Goal: Task Accomplishment & Management: Use online tool/utility

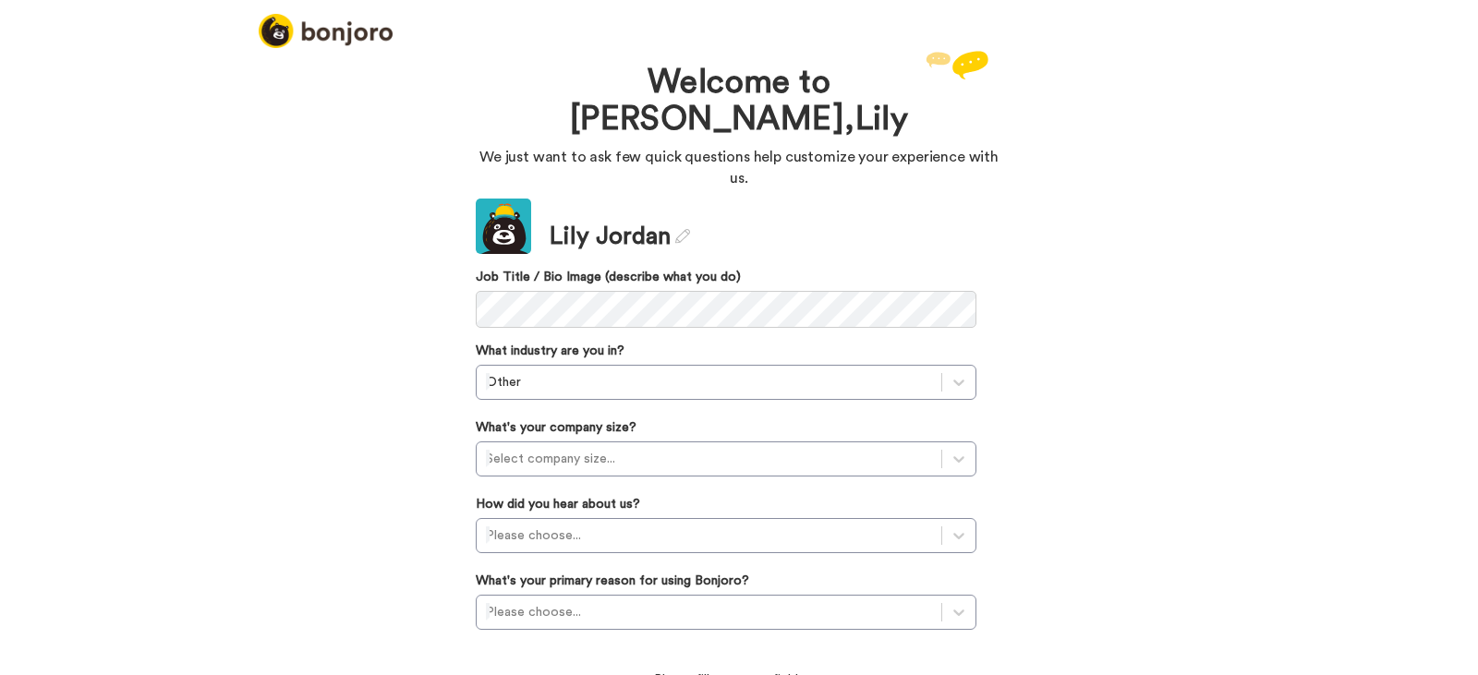
scroll to position [5, 0]
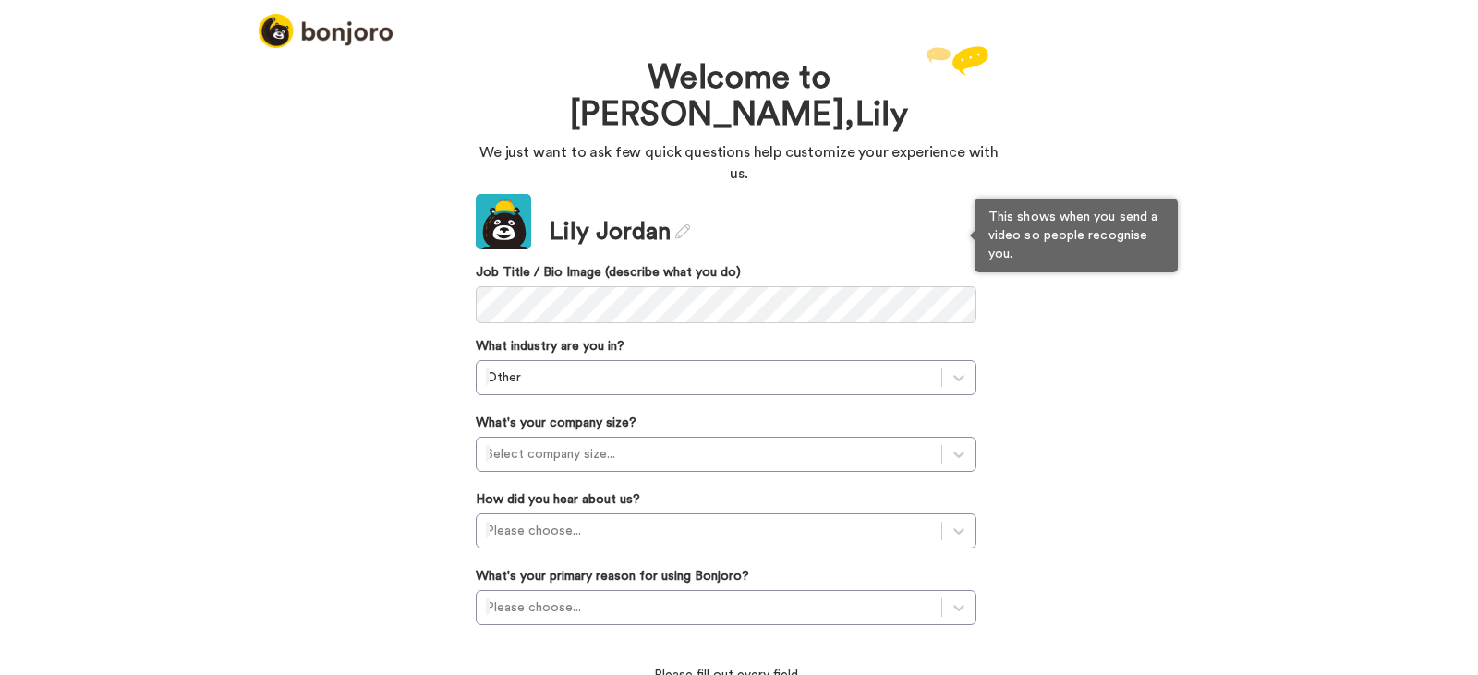
click at [643, 263] on label "Job Title / Bio Image (describe what you do)" at bounding box center [726, 272] width 501 height 18
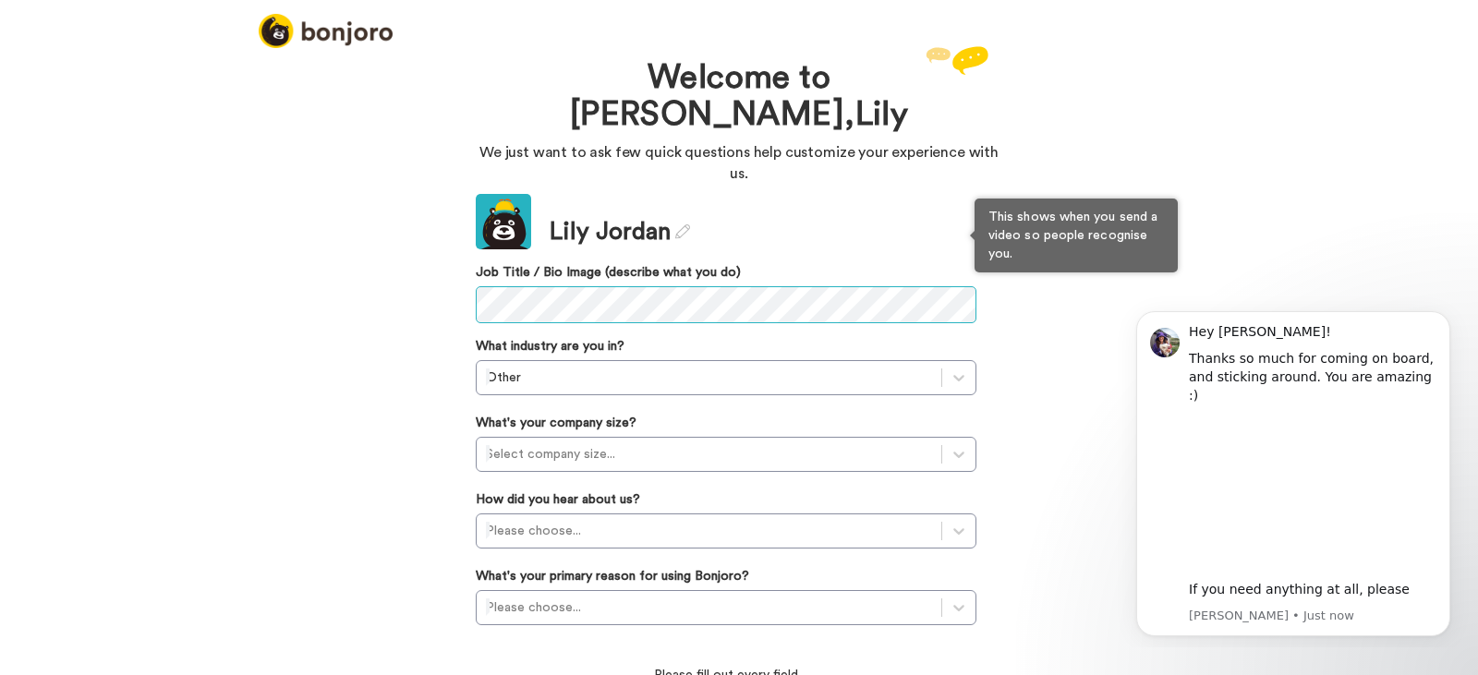
scroll to position [0, 0]
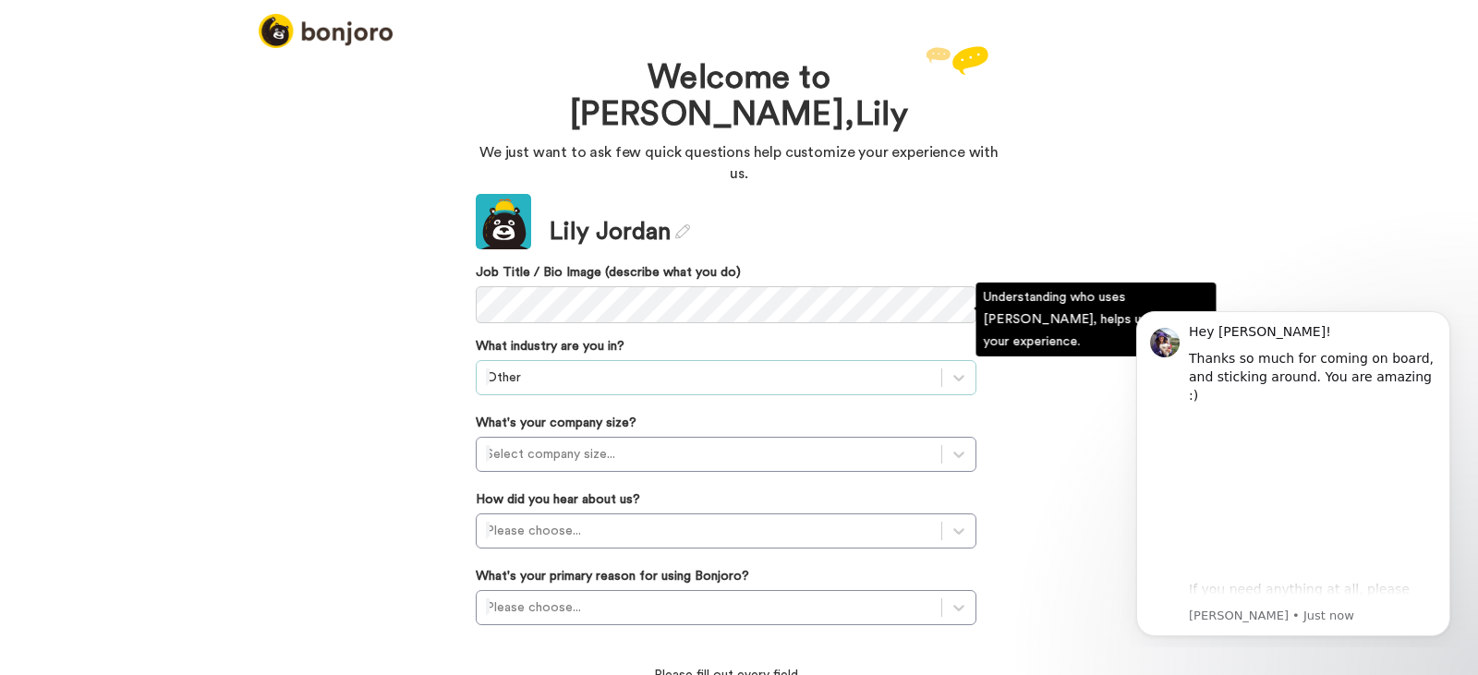
click at [604, 367] on div at bounding box center [709, 378] width 446 height 22
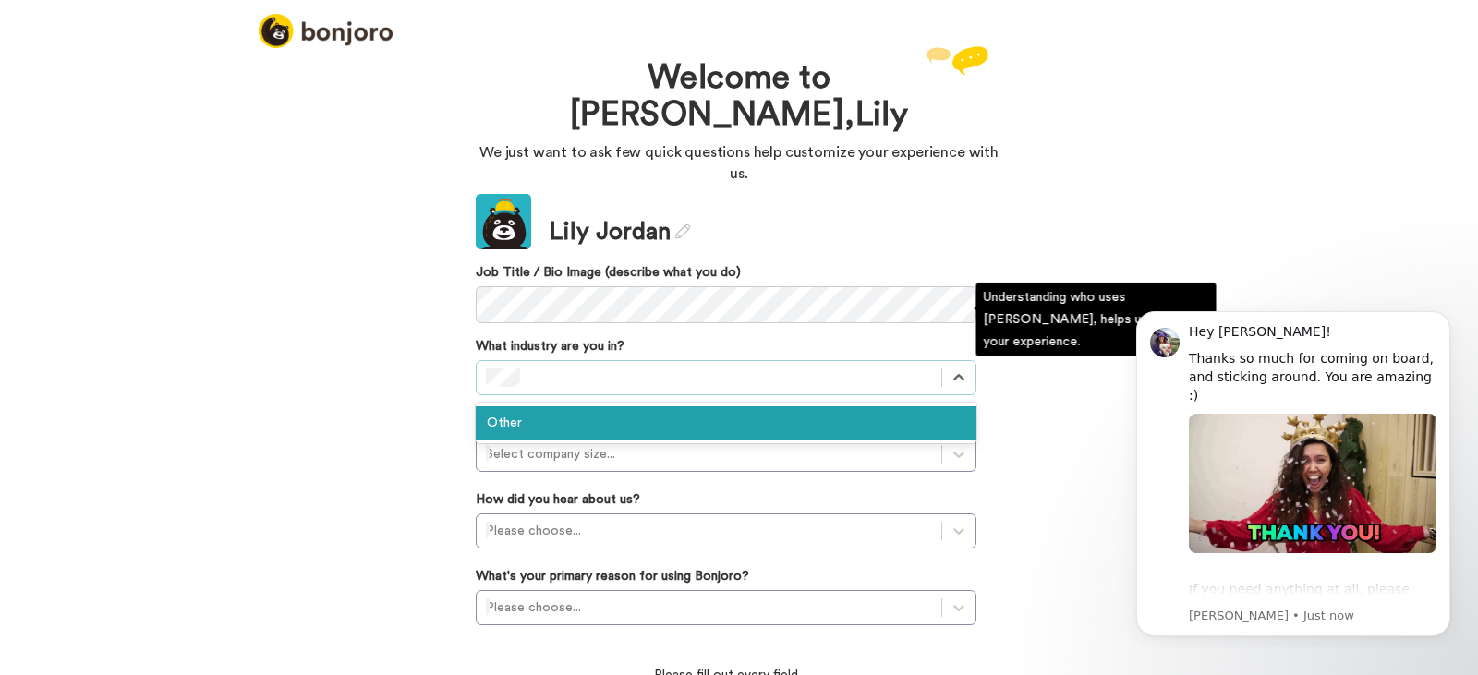
click at [794, 407] on div "Other" at bounding box center [726, 423] width 501 height 33
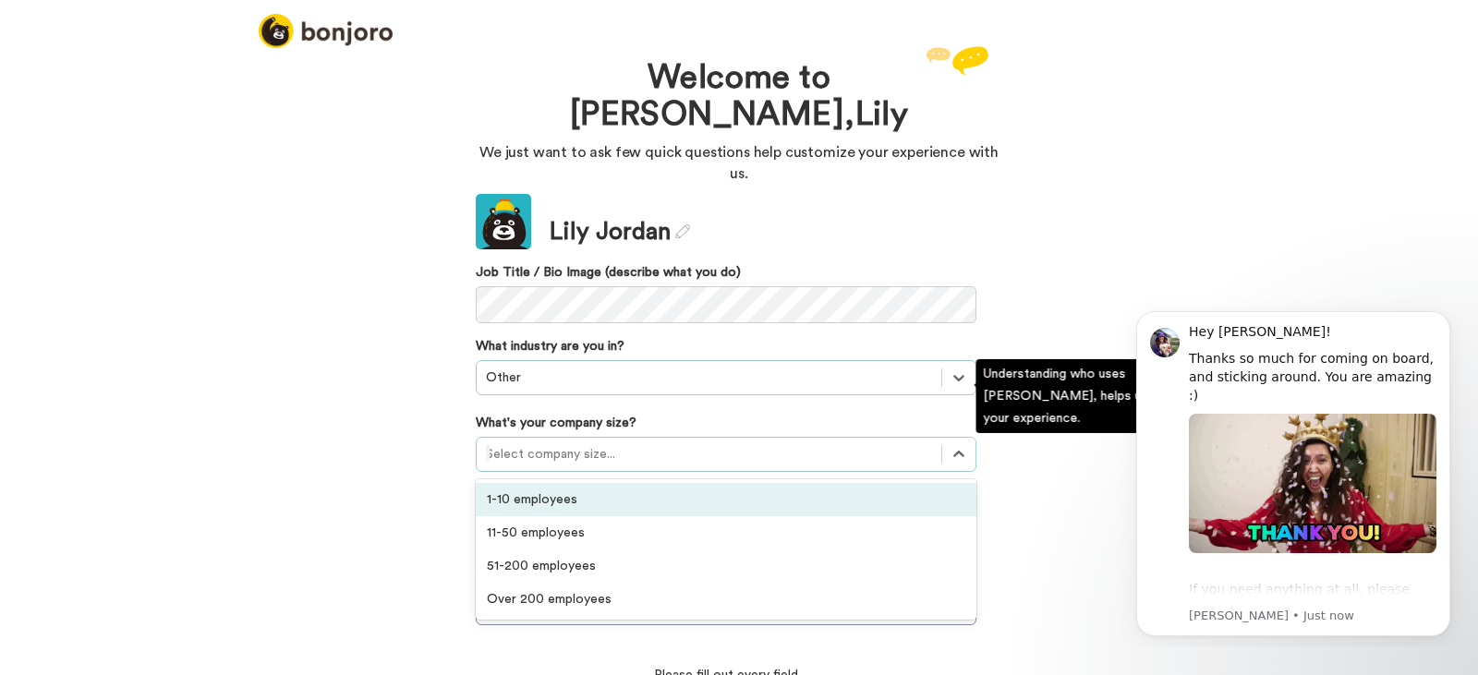
click at [715, 444] on div at bounding box center [709, 455] width 446 height 22
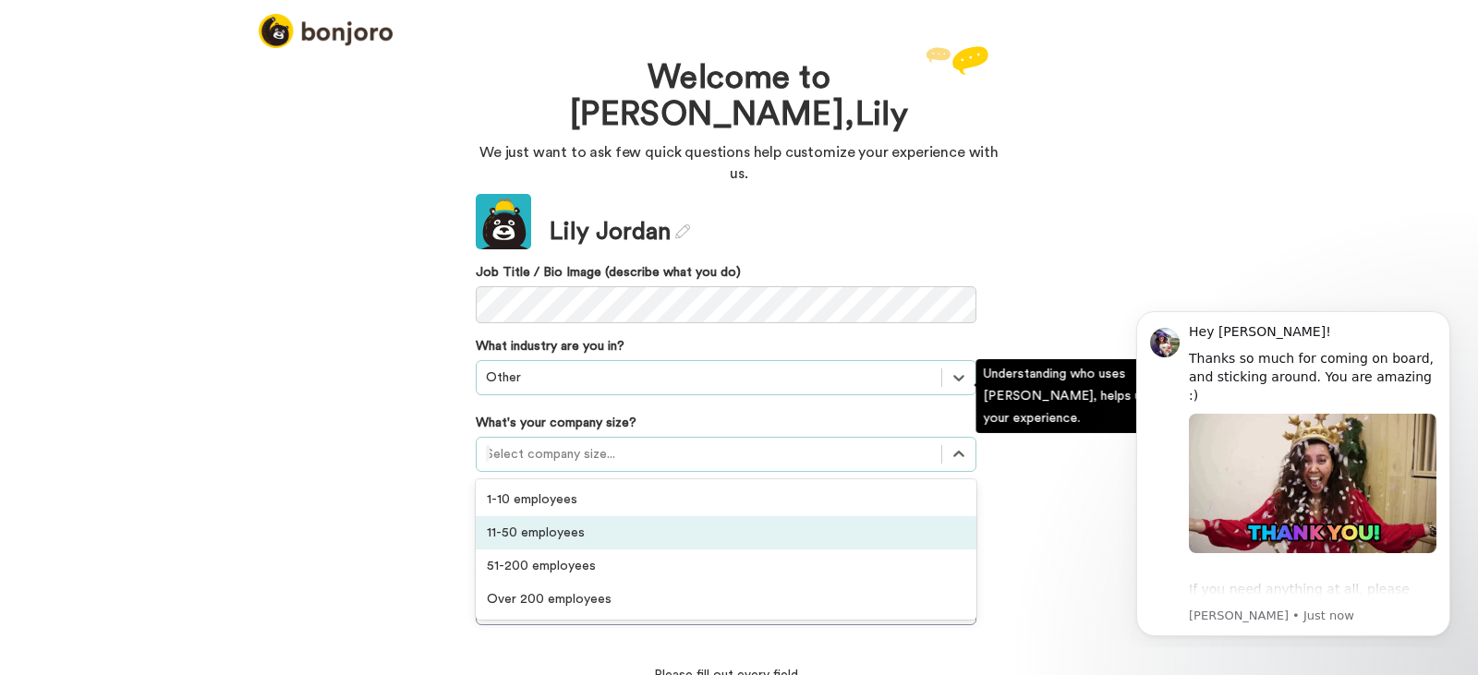
click at [641, 517] on div "11-50 employees" at bounding box center [726, 533] width 501 height 33
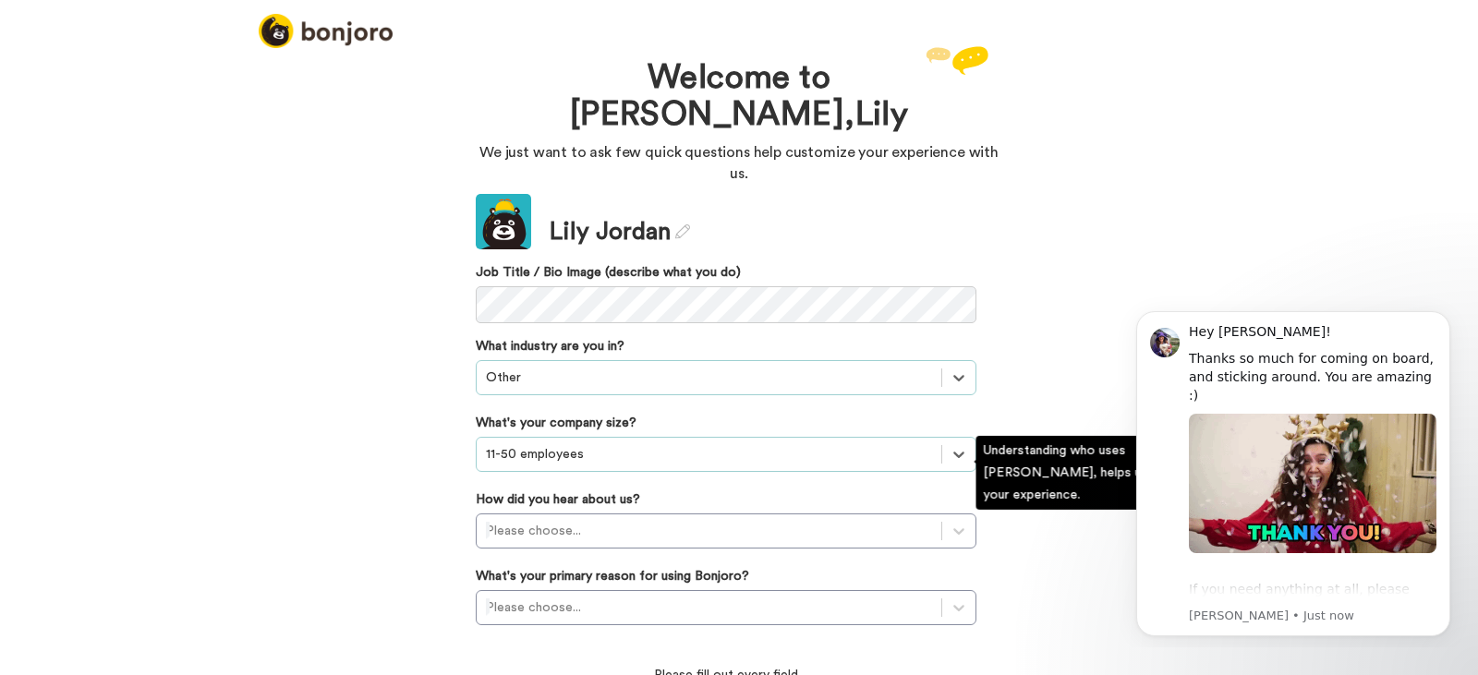
click at [342, 416] on div "Welcome to [PERSON_NAME], [PERSON_NAME] We just want to ask few quick questions…" at bounding box center [739, 360] width 1478 height 629
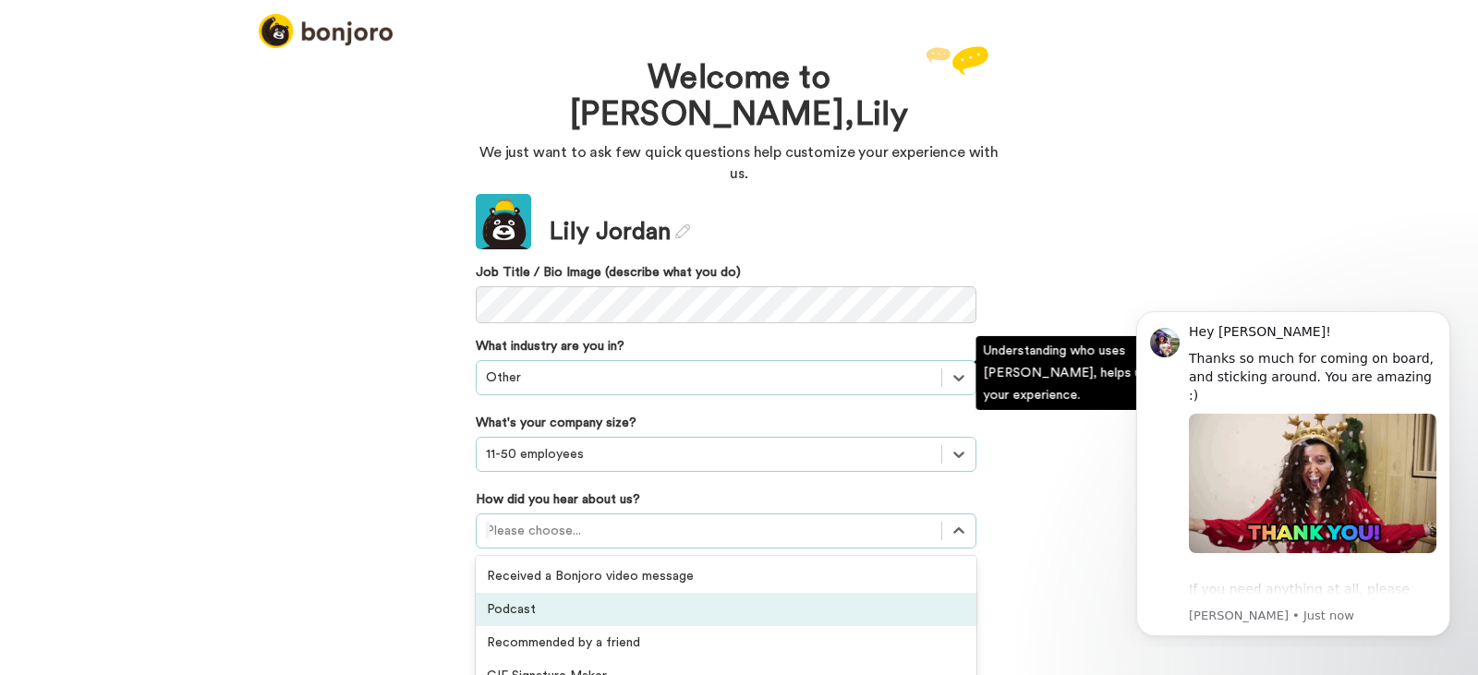
click at [561, 514] on div "option Podcast focused, 2 of 20. 20 results available. Use Up and Down to choos…" at bounding box center [726, 531] width 501 height 35
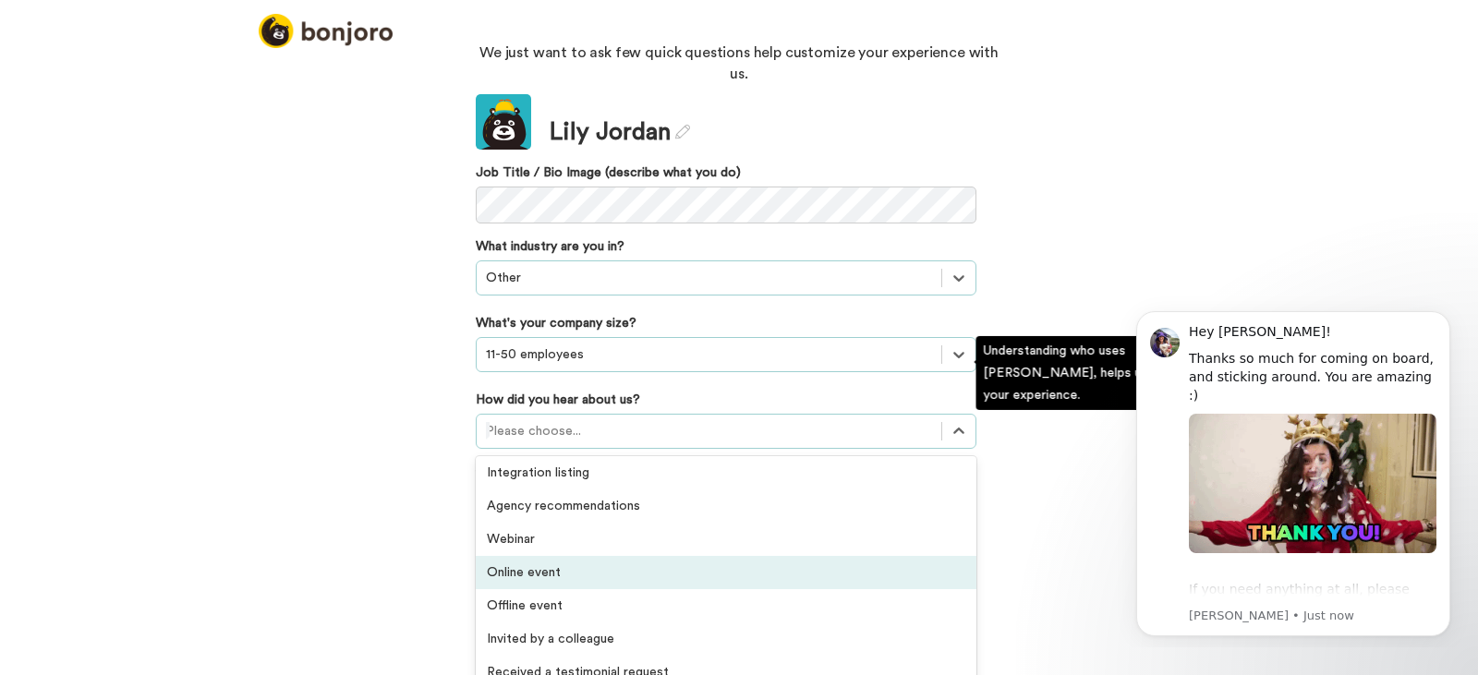
scroll to position [395, 0]
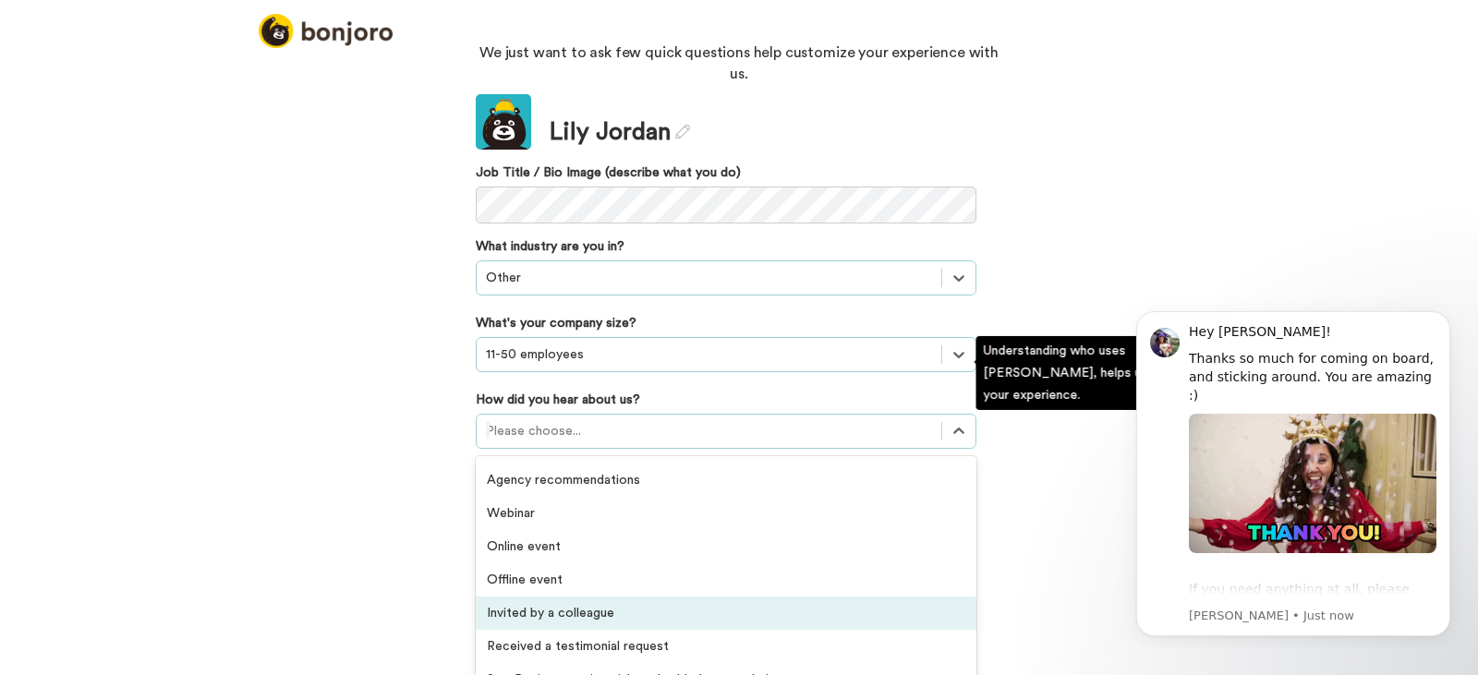
click at [692, 597] on div "Invited by a colleague" at bounding box center [726, 613] width 501 height 33
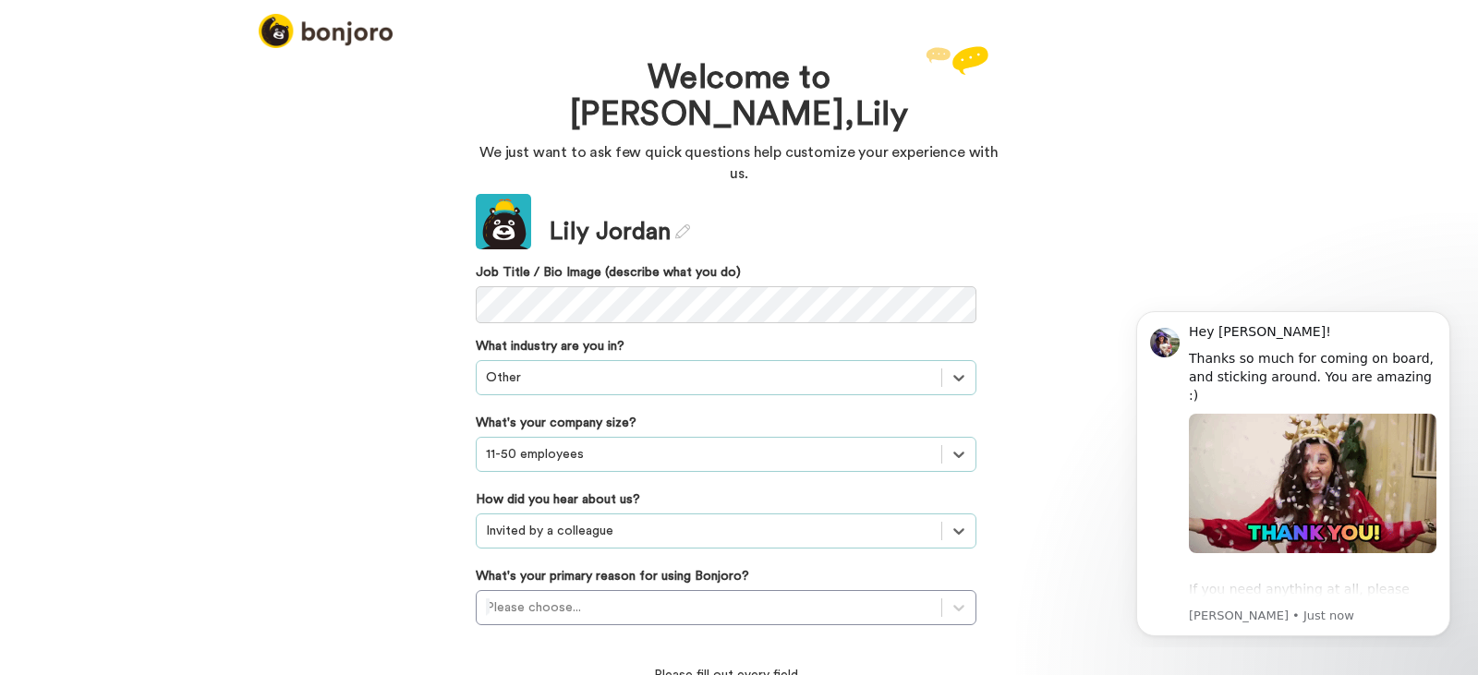
click at [437, 449] on div "Welcome to [PERSON_NAME], [PERSON_NAME] We just want to ask few quick questions…" at bounding box center [739, 360] width 1478 height 629
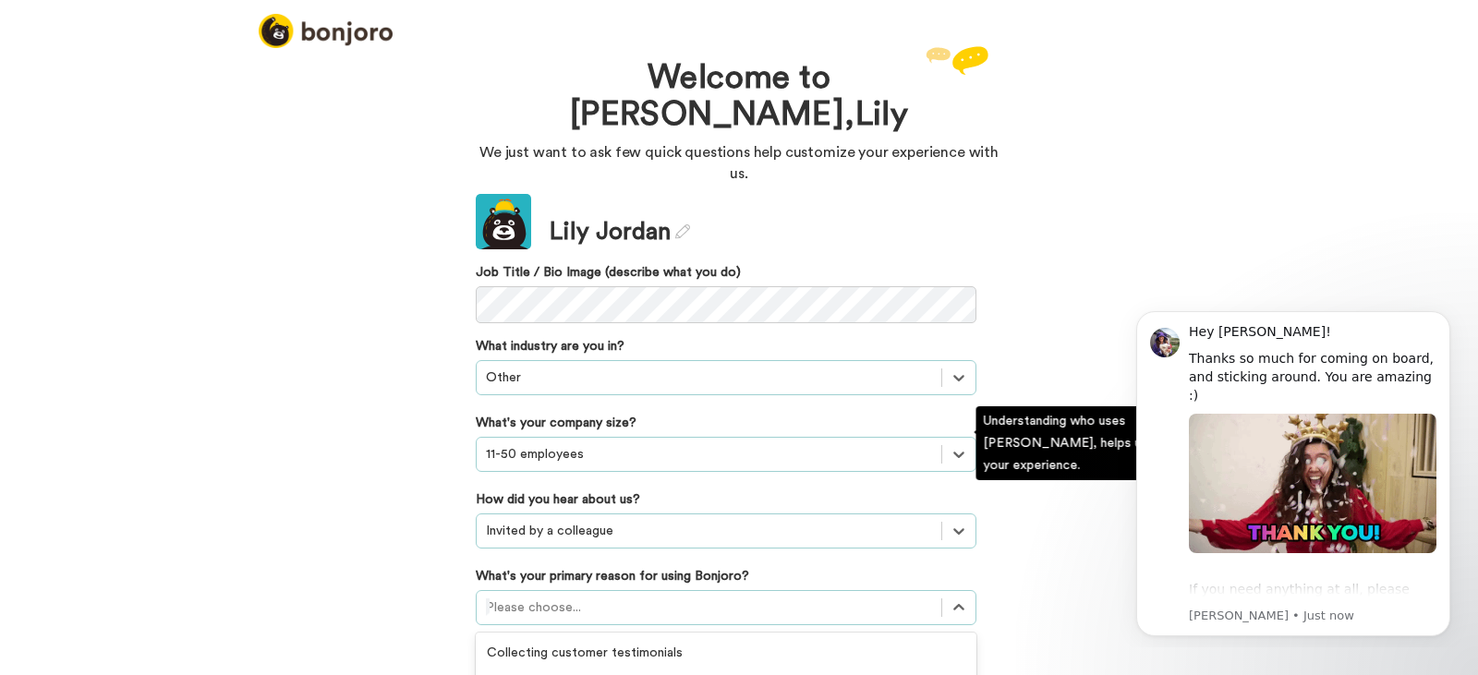
click at [614, 590] on div "option Converting leads focused, 3 of 6. 6 results available. Use Up and Down t…" at bounding box center [726, 607] width 501 height 35
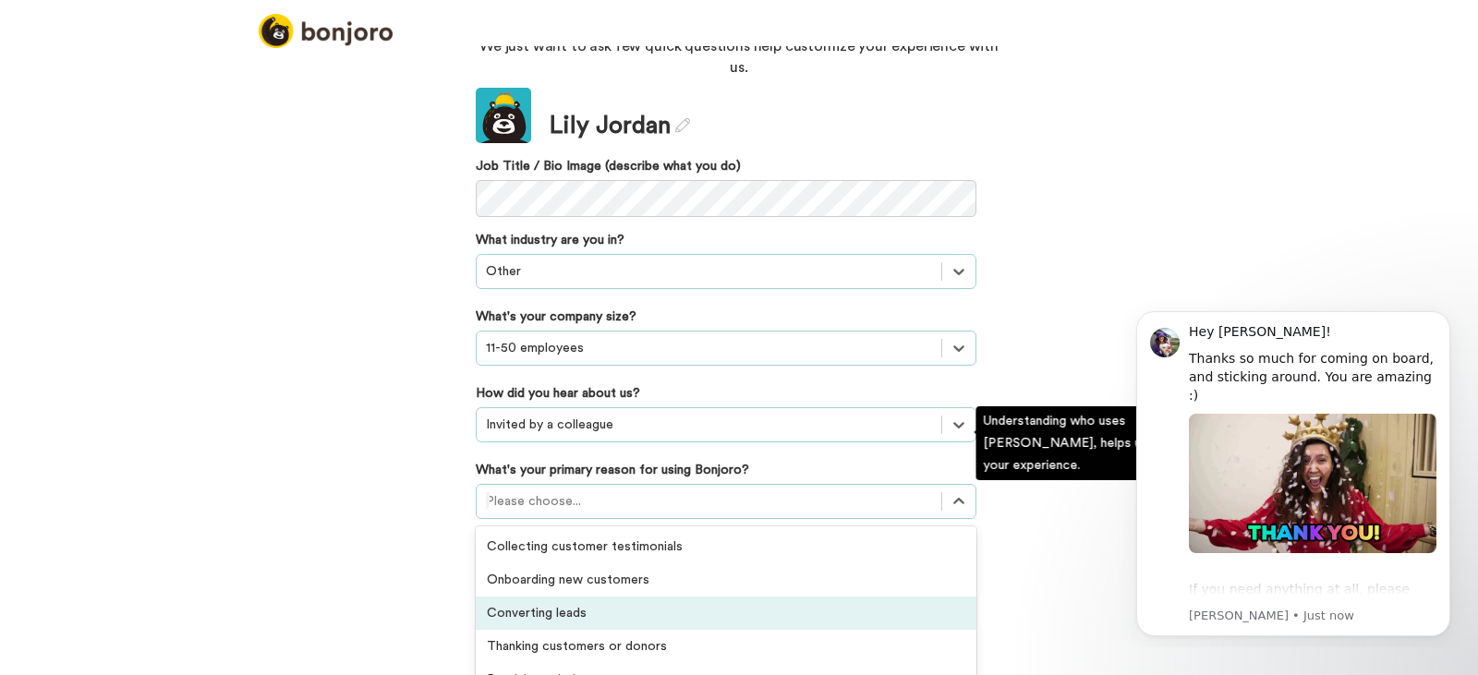
click at [643, 597] on div "Converting leads" at bounding box center [726, 613] width 501 height 33
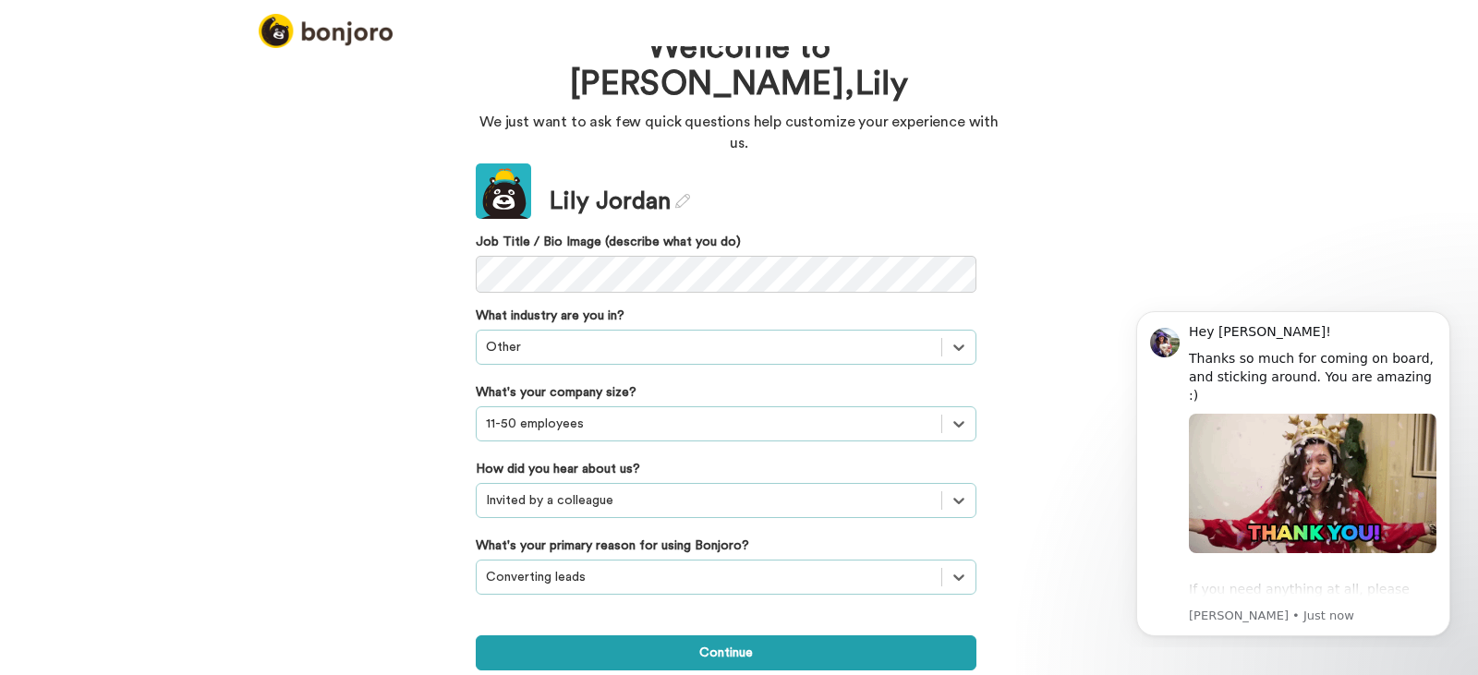
scroll to position [0, 0]
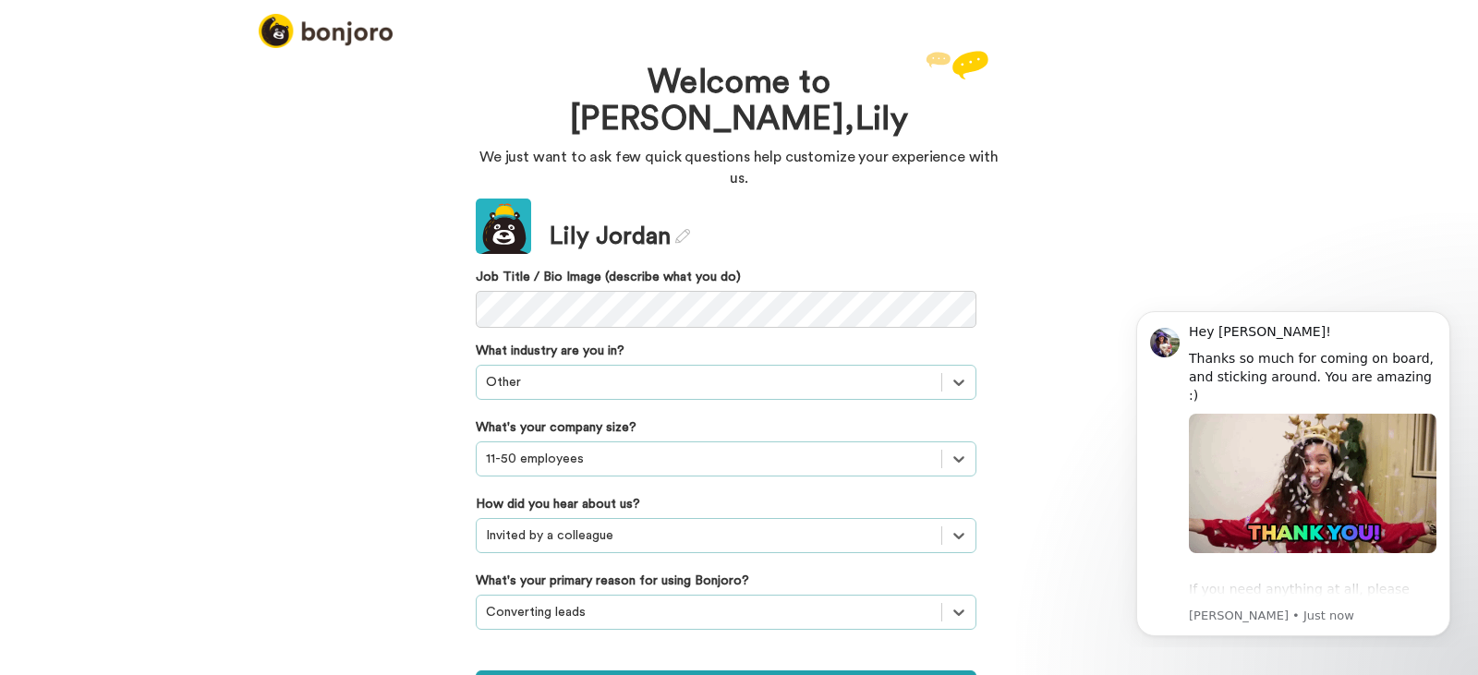
click at [391, 462] on div "Welcome to [PERSON_NAME], [PERSON_NAME] We just want to ask few quick questions…" at bounding box center [739, 360] width 1478 height 629
click at [894, 671] on button "Continue" at bounding box center [726, 688] width 501 height 35
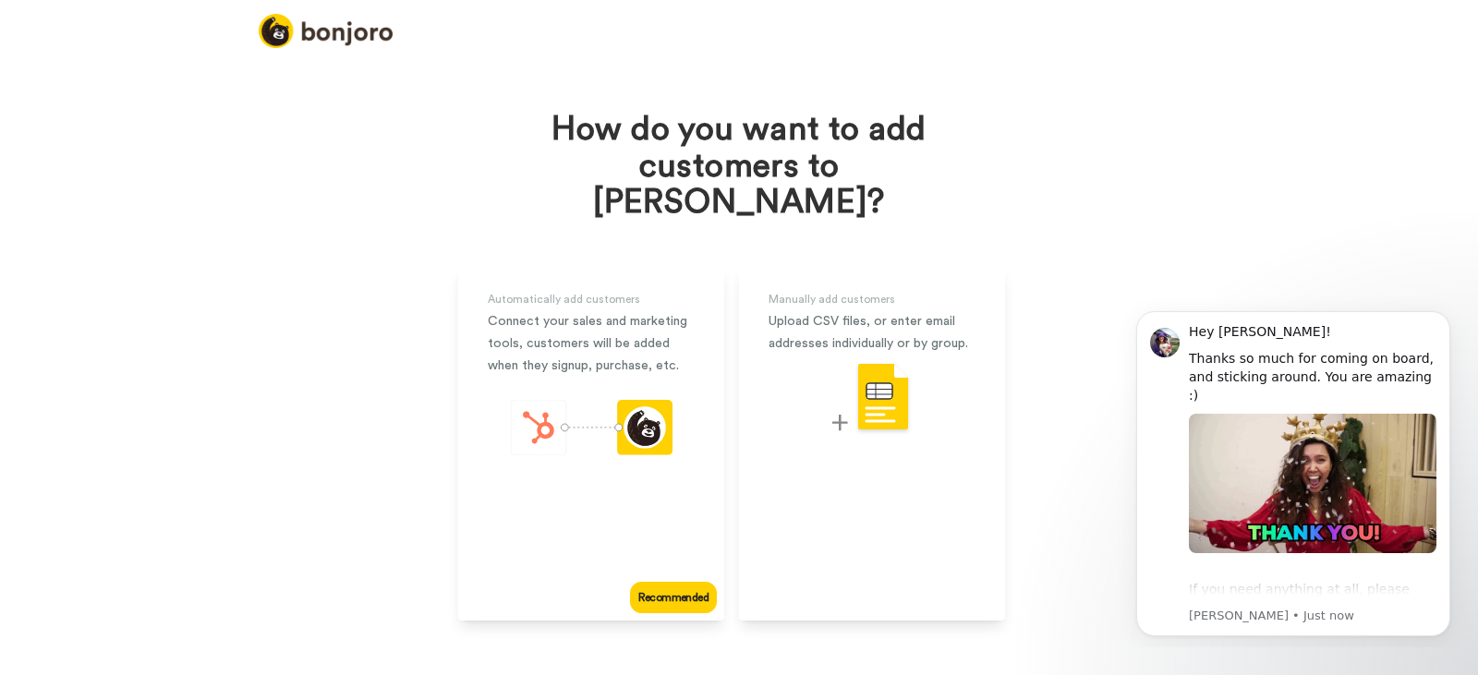
scroll to position [22, 0]
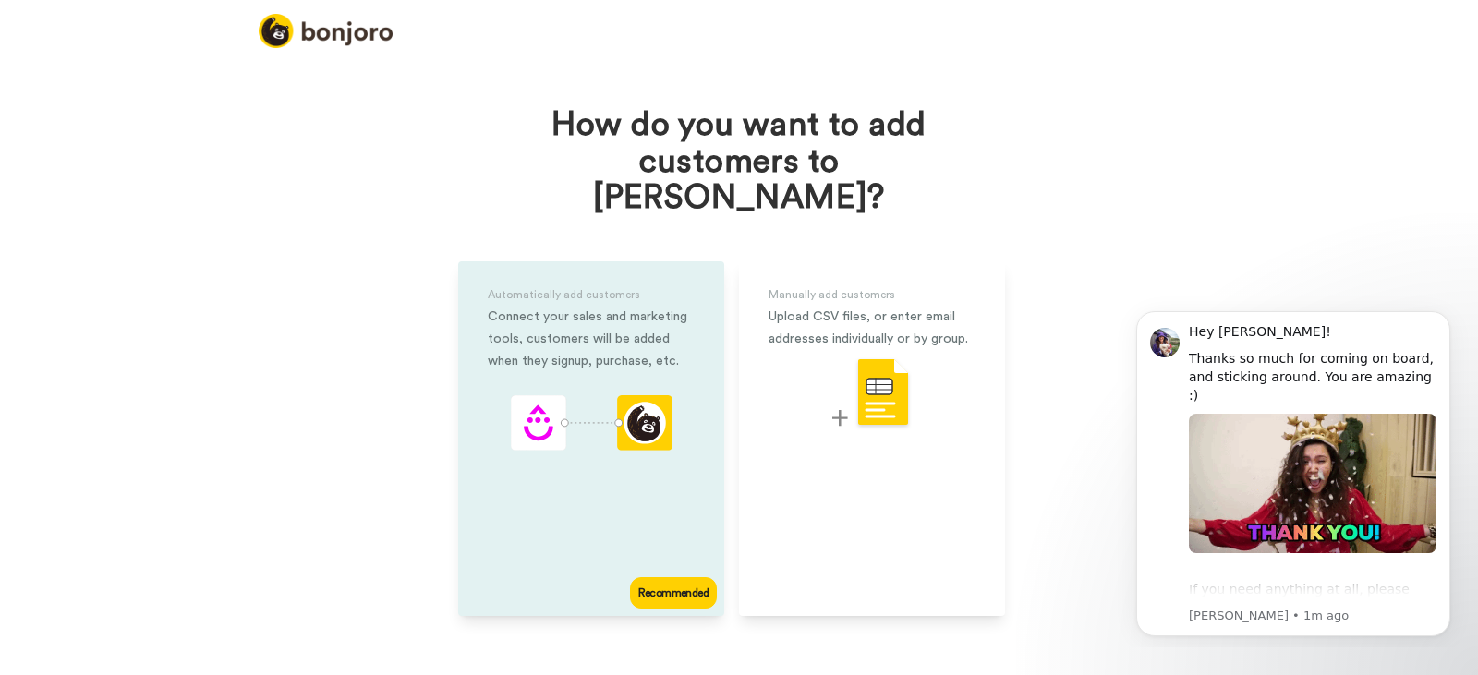
click at [666, 578] on div "Recommended" at bounding box center [673, 593] width 87 height 31
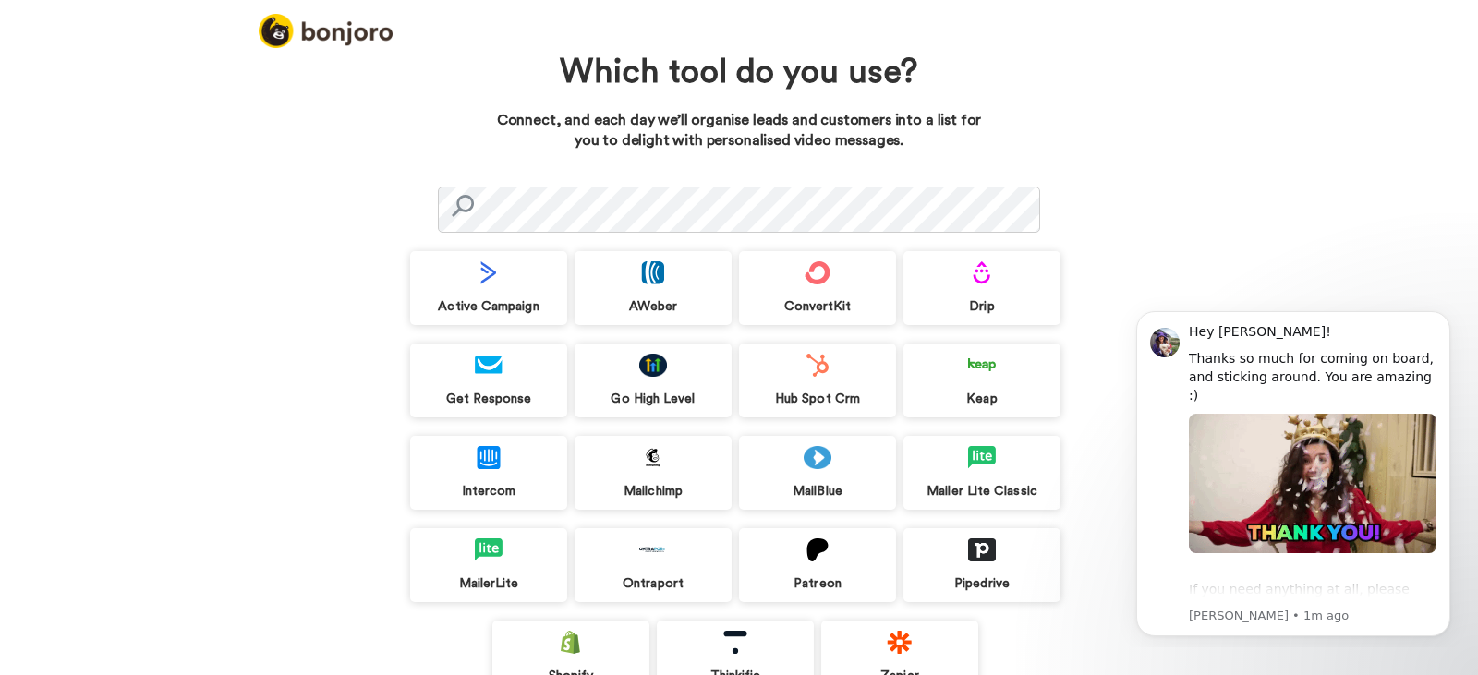
click at [881, 182] on div at bounding box center [739, 206] width 603 height 54
click at [853, 395] on div "Hub Spot Crm" at bounding box center [817, 399] width 157 height 17
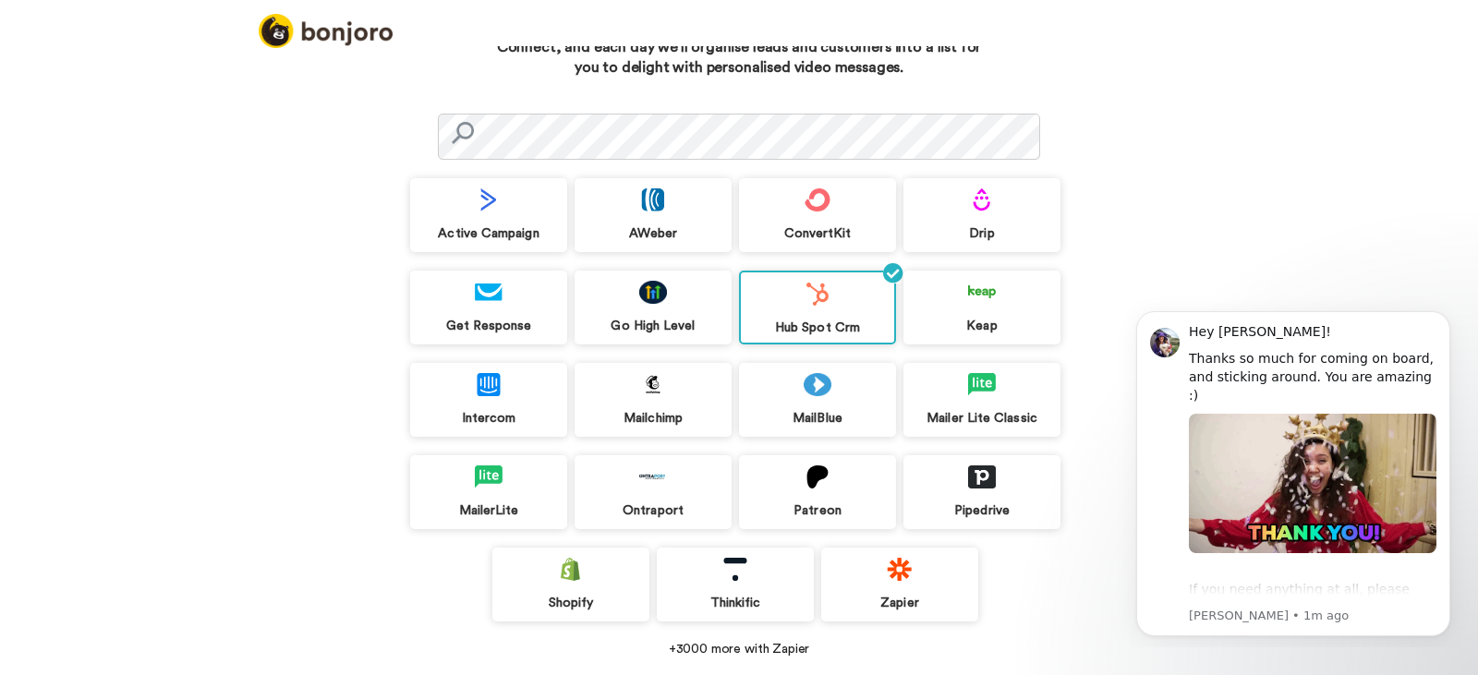
scroll to position [149, 0]
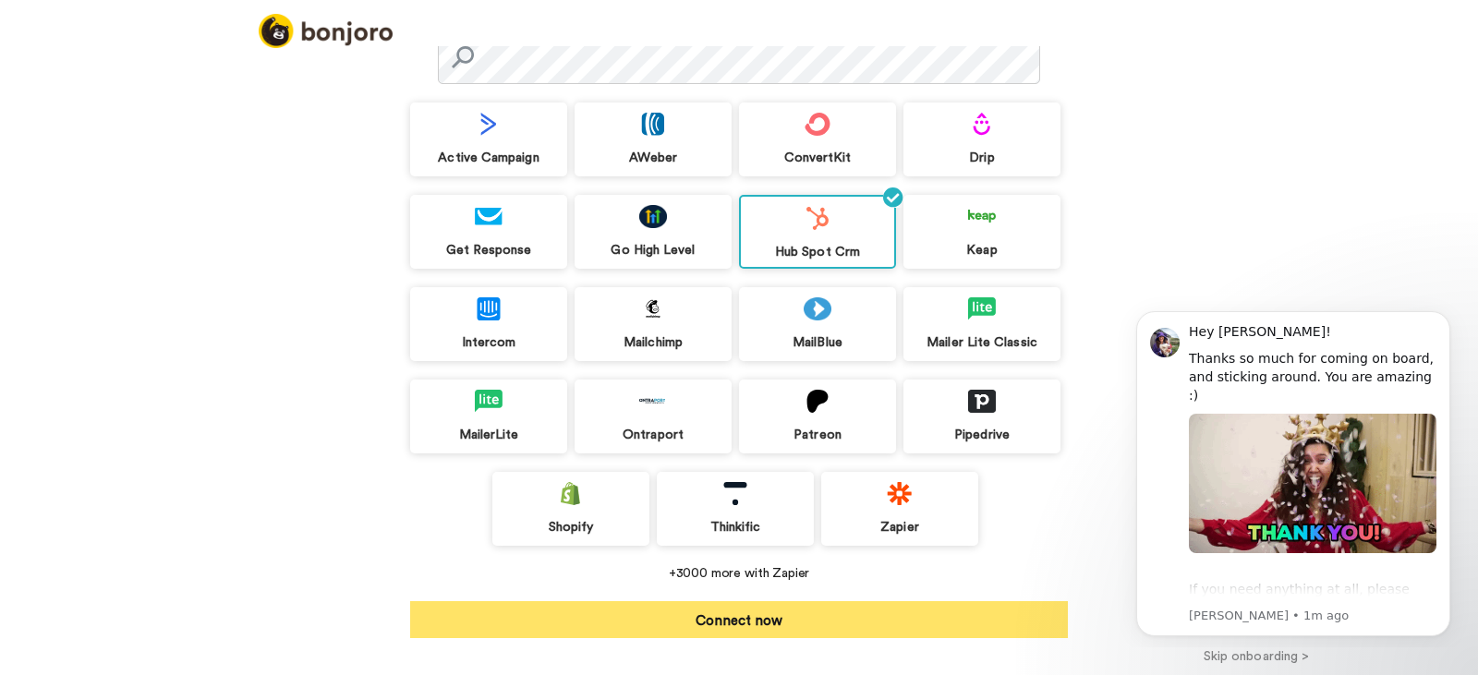
click at [815, 618] on button "Connect now" at bounding box center [739, 620] width 658 height 37
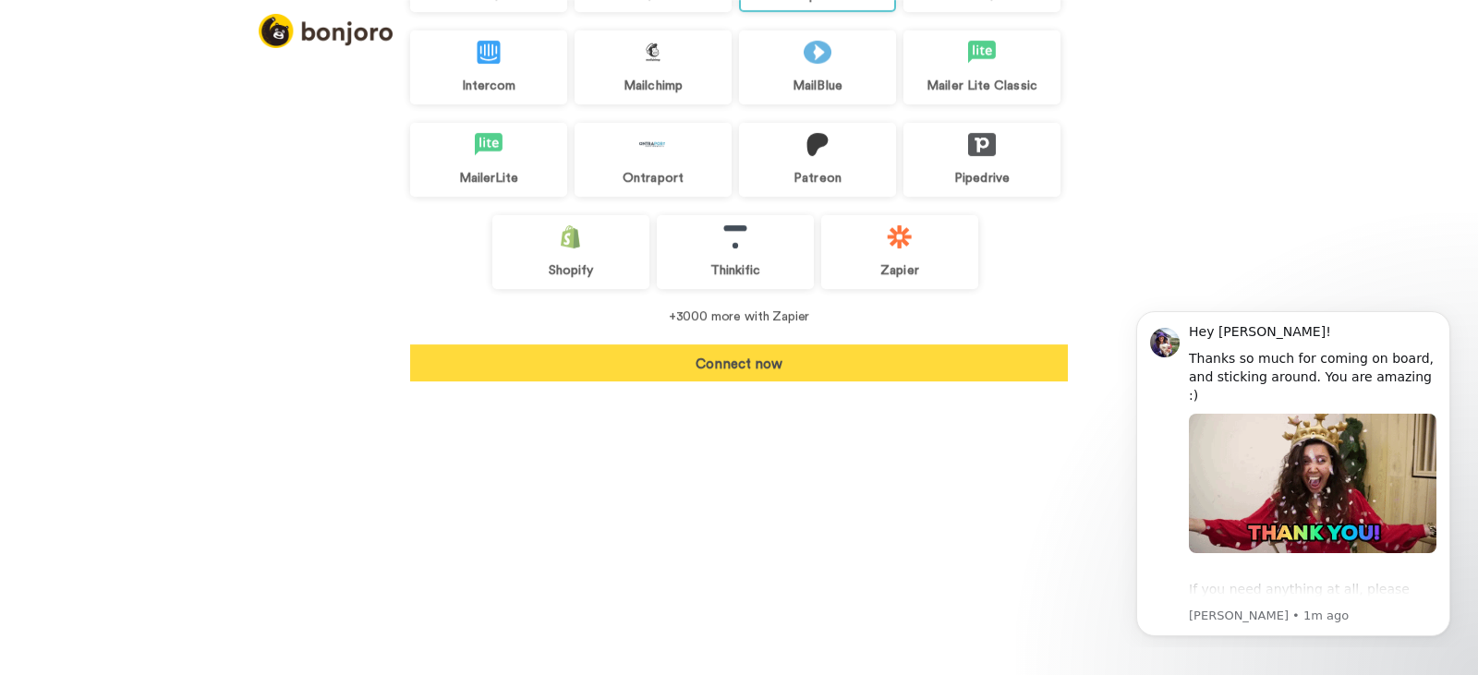
scroll to position [120, 0]
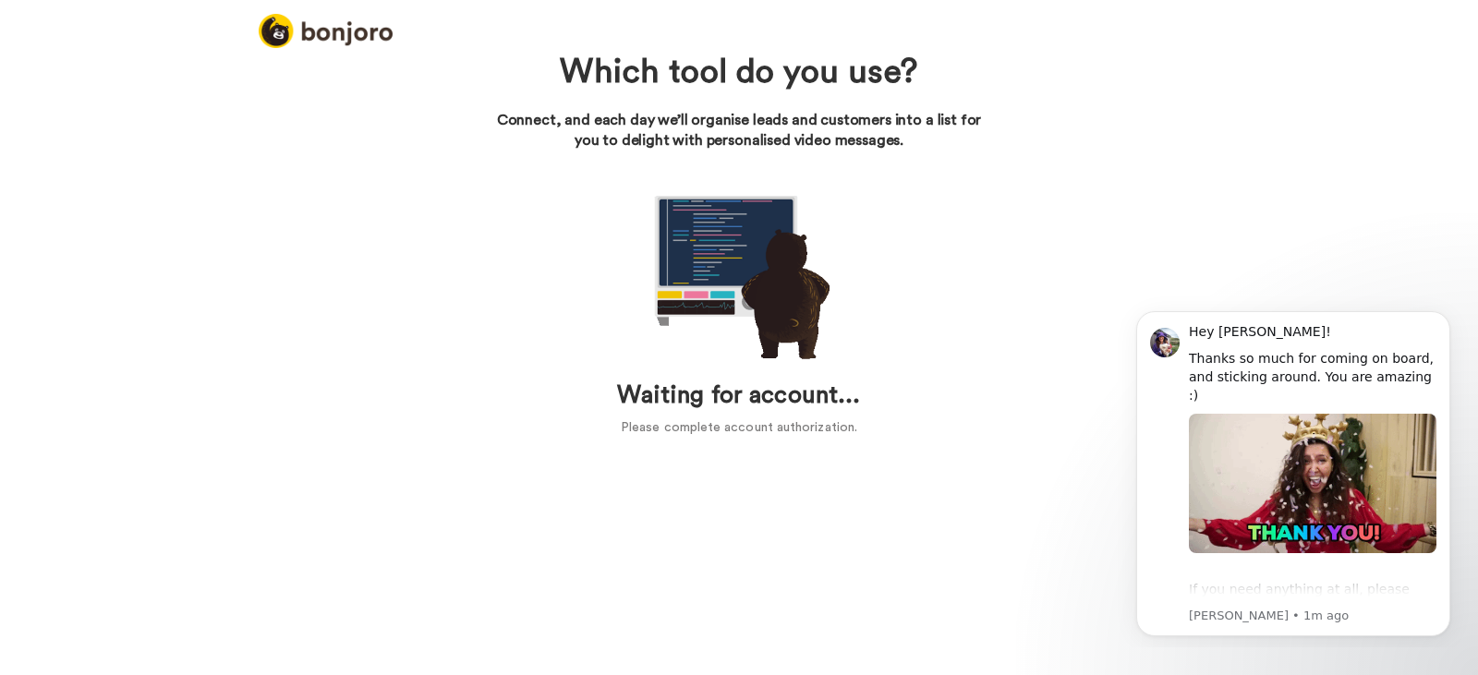
click at [266, 82] on div "Which tool do you use? Connect, and each day we’ll organise leads and customers…" at bounding box center [739, 360] width 1478 height 629
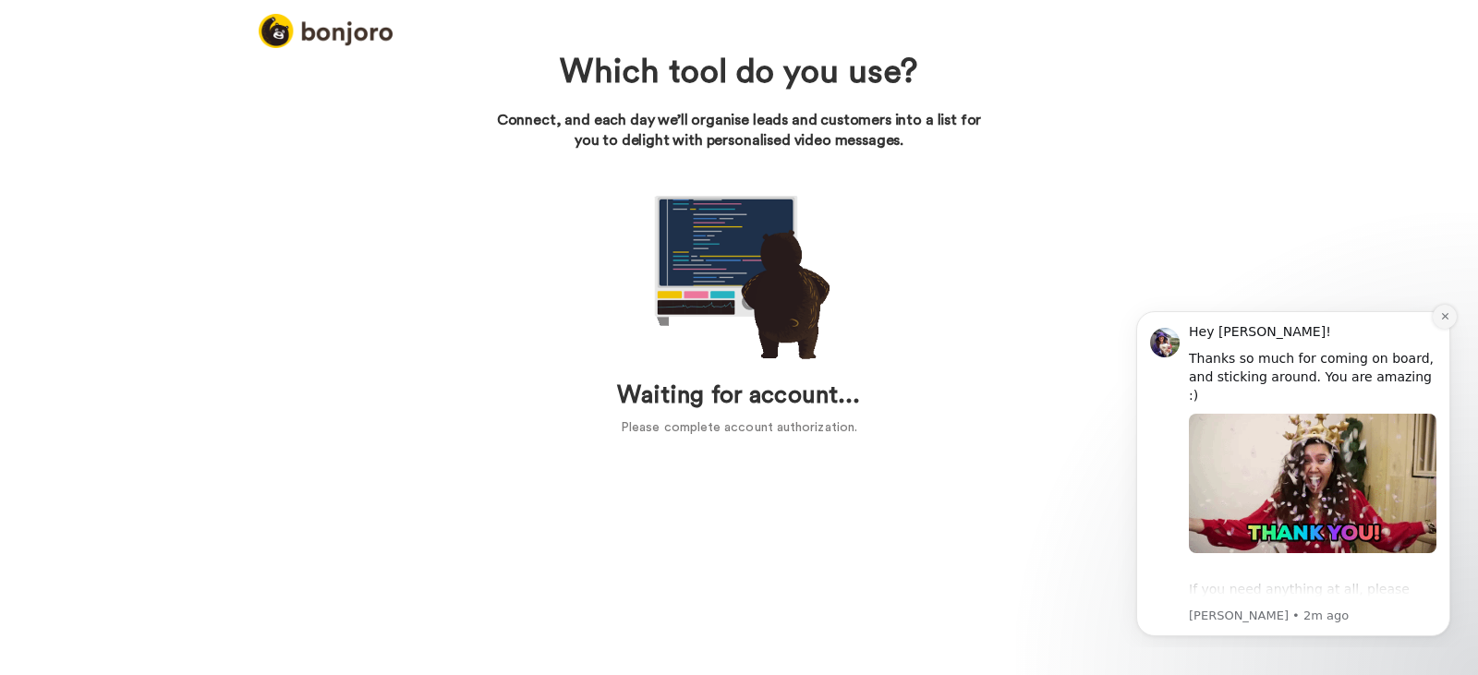
click at [1443, 322] on icon "Dismiss notification" at bounding box center [1446, 316] width 10 height 10
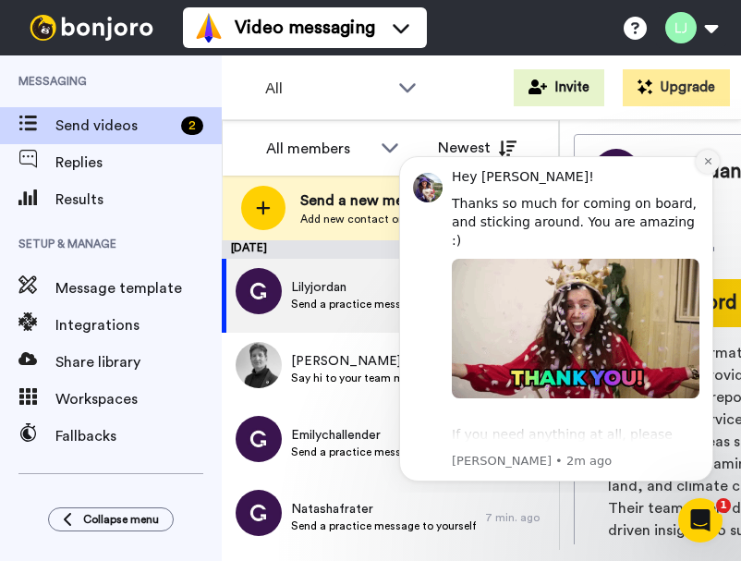
click at [706, 152] on button "Dismiss notification" at bounding box center [708, 162] width 24 height 24
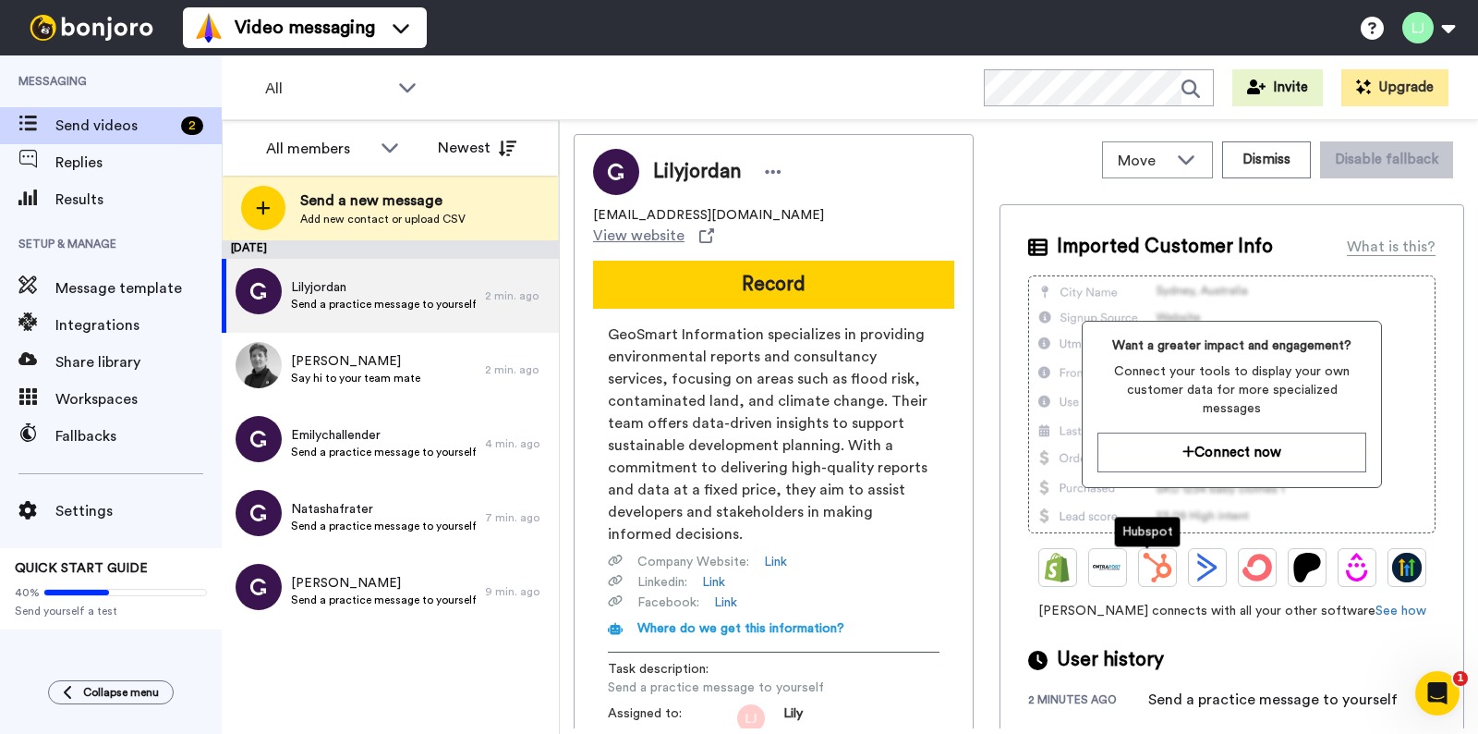
click at [740, 560] on img at bounding box center [1158, 568] width 30 height 30
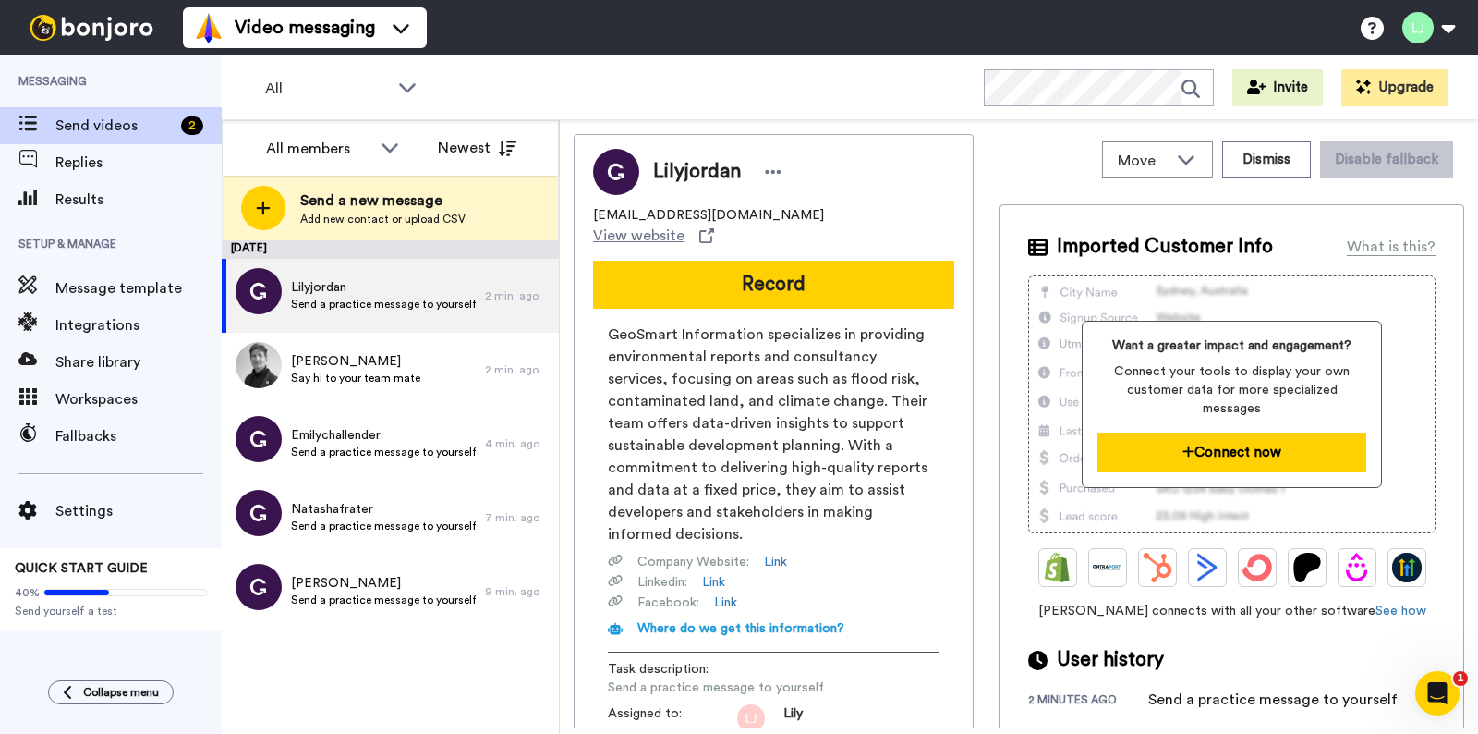
click at [740, 455] on button "Connect now" at bounding box center [1232, 452] width 269 height 40
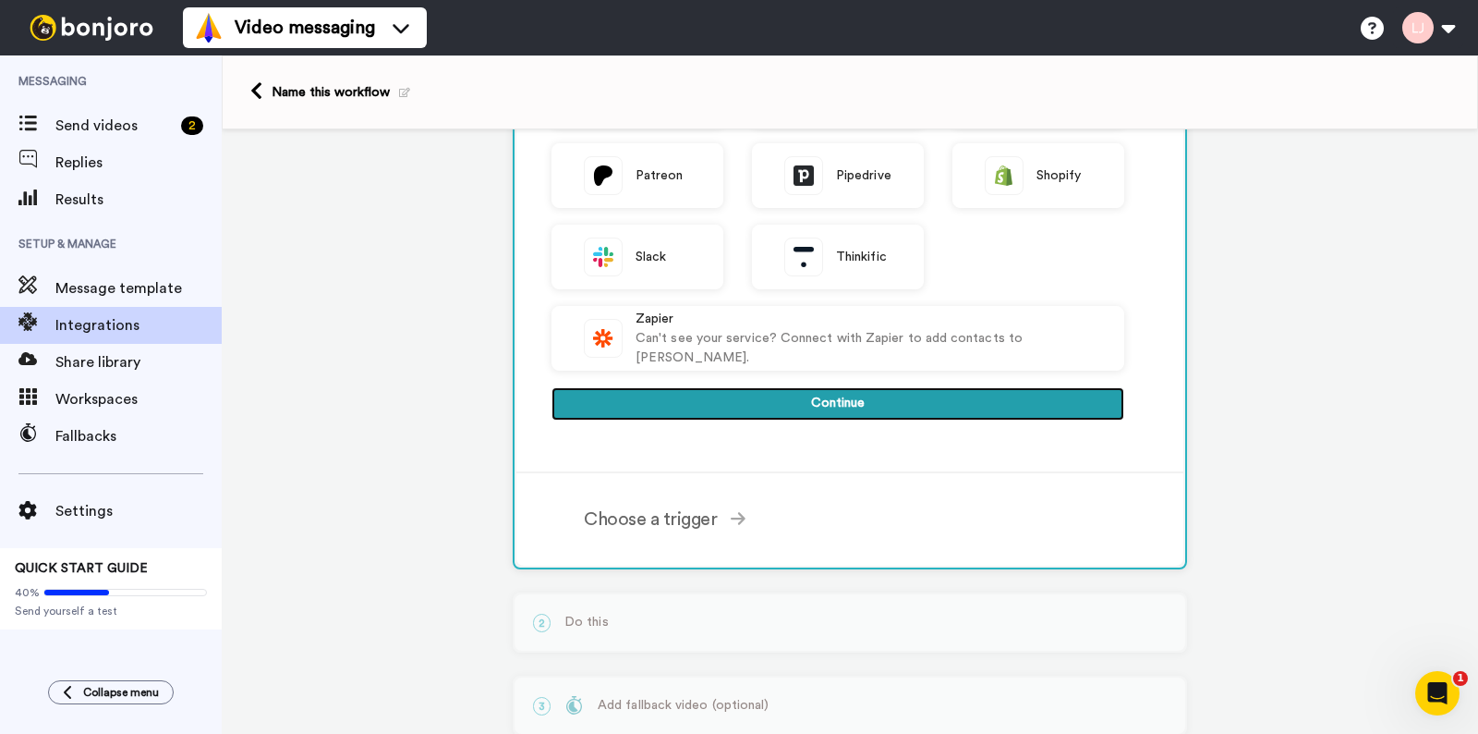
click at [890, 404] on button "Continue" at bounding box center [838, 403] width 573 height 33
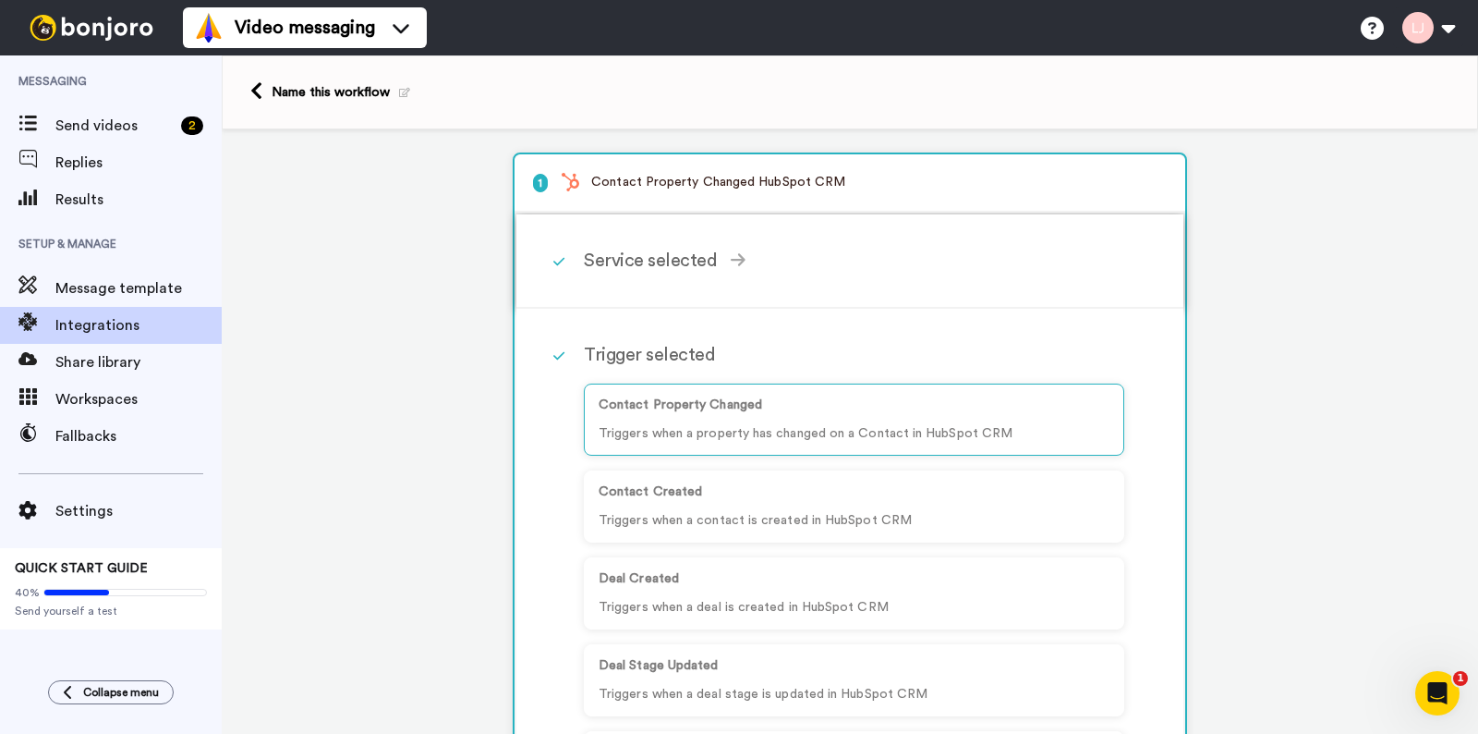
click at [708, 256] on div "Service selected" at bounding box center [854, 261] width 541 height 28
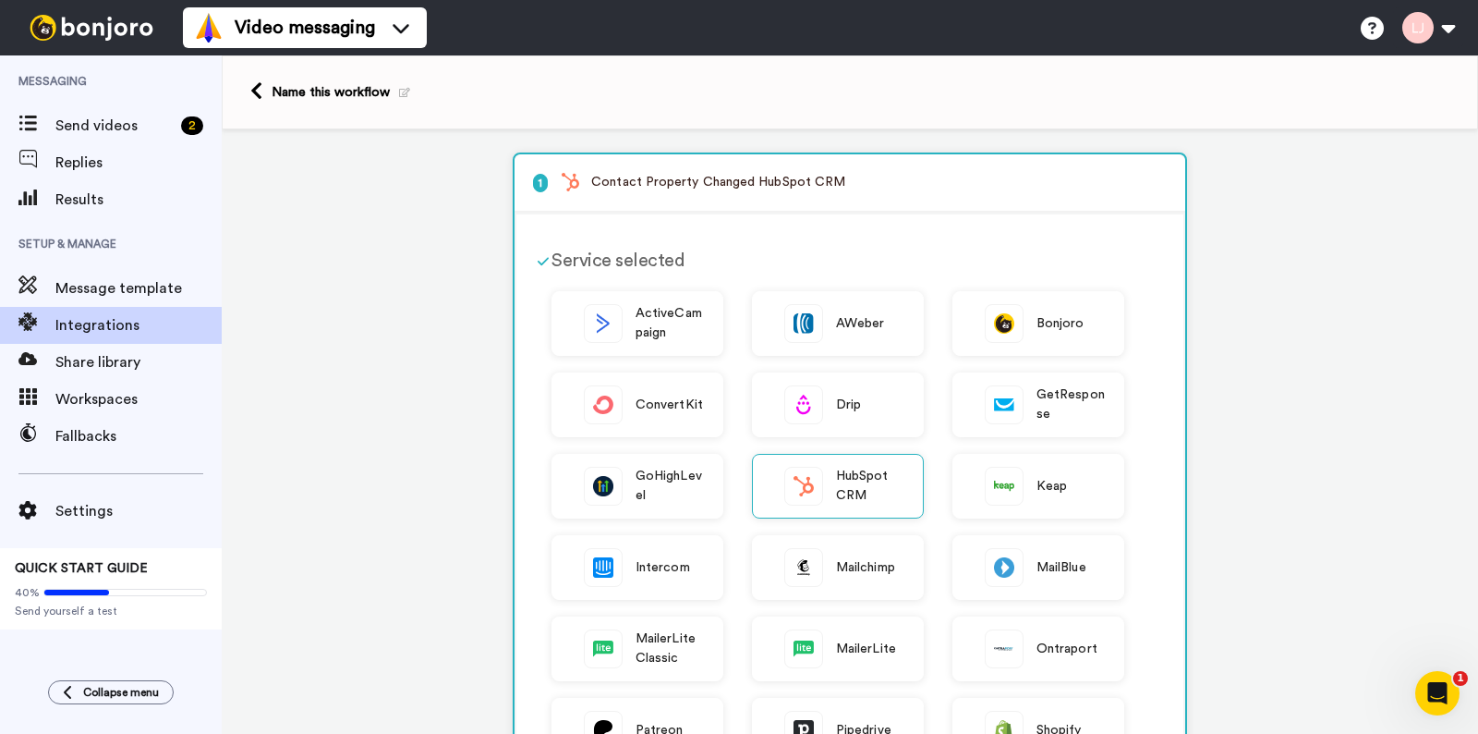
click at [584, 254] on div "Service selected" at bounding box center [838, 261] width 573 height 28
click at [538, 260] on icon at bounding box center [543, 261] width 11 height 13
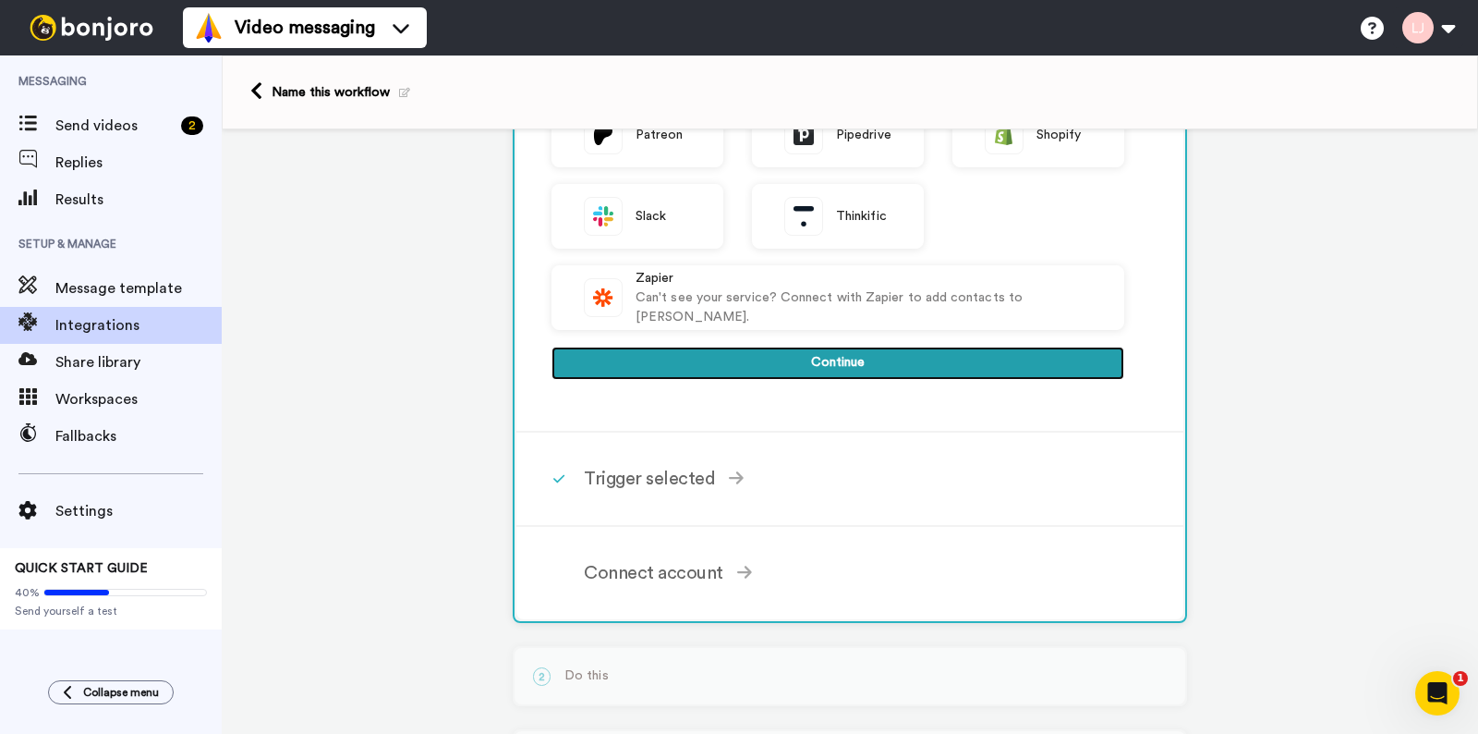
drag, startPoint x: 914, startPoint y: 361, endPoint x: 956, endPoint y: 361, distance: 42.5
click at [914, 361] on button "Continue" at bounding box center [838, 363] width 573 height 33
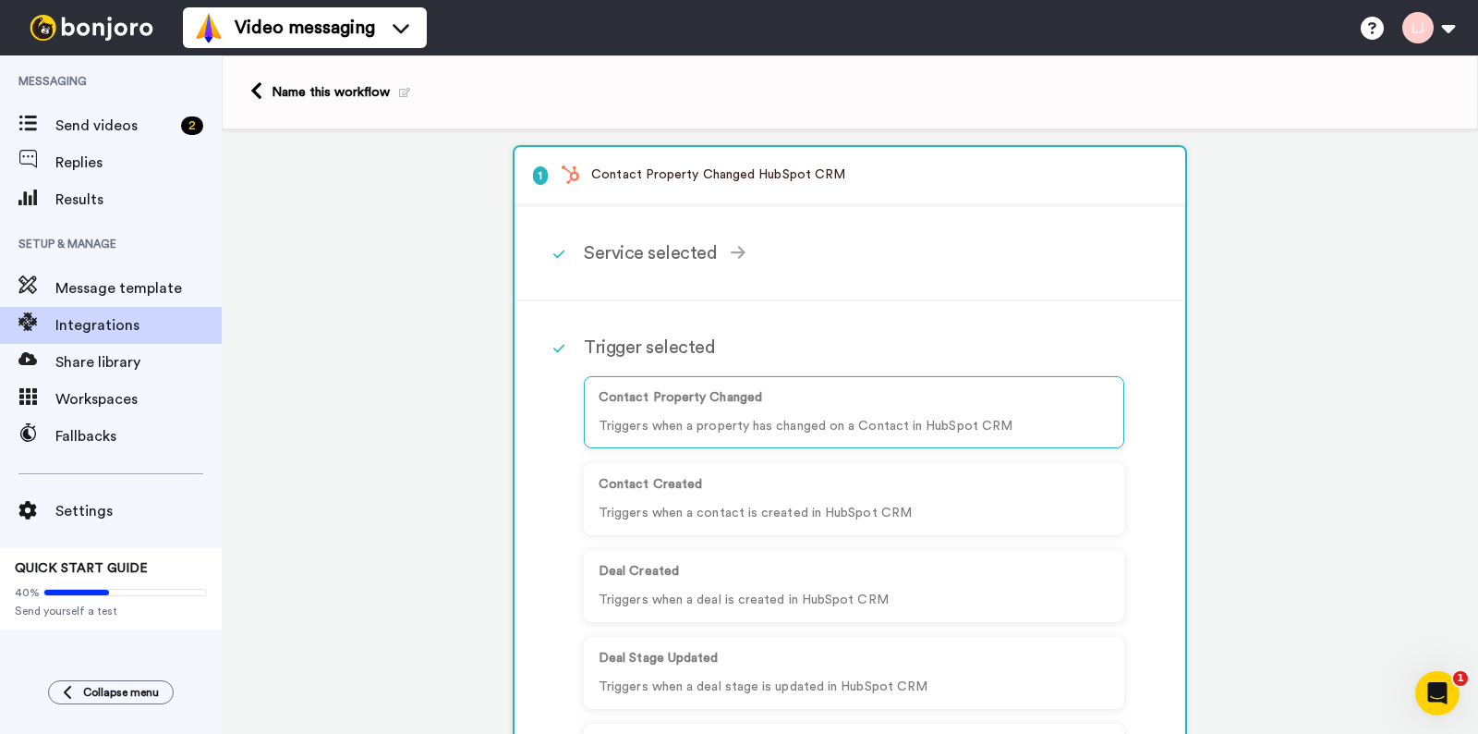
scroll to position [192, 0]
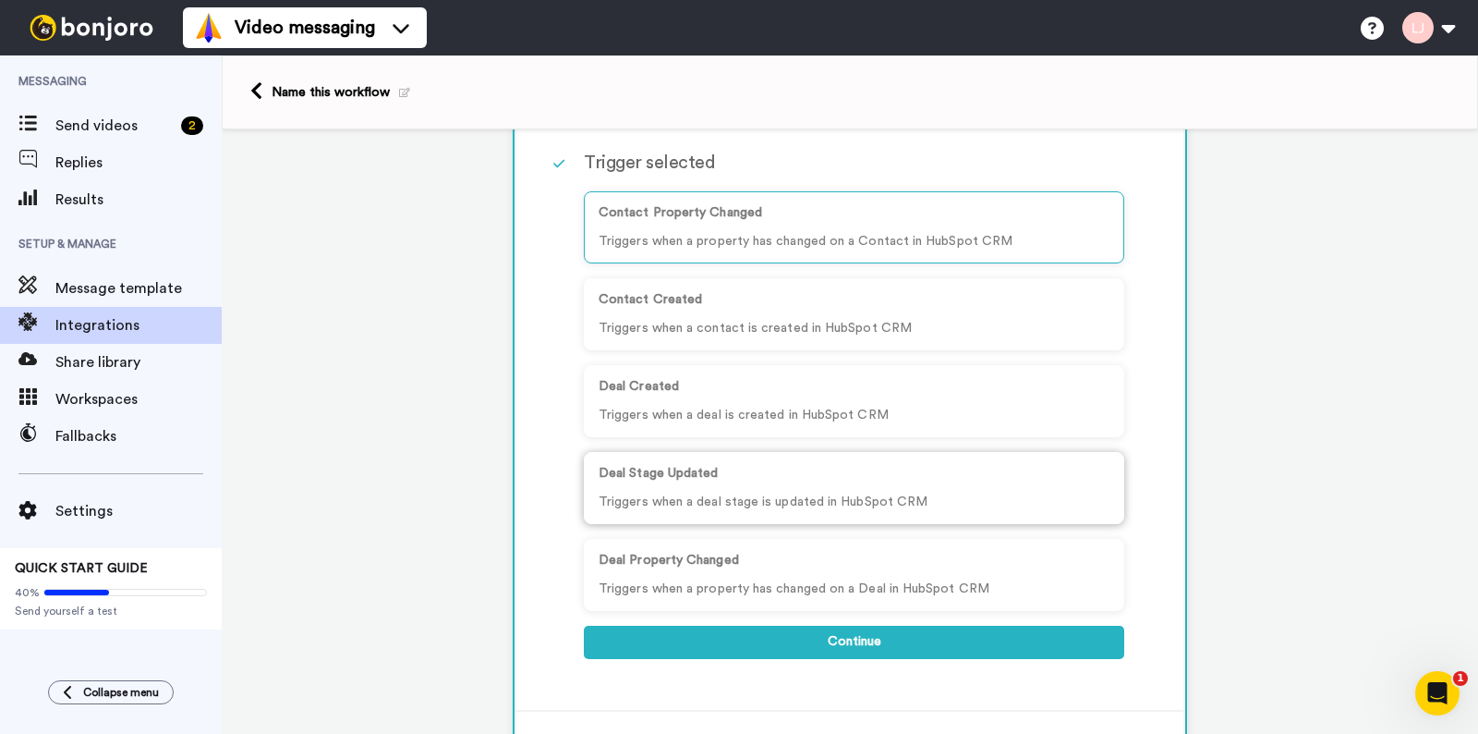
click at [794, 463] on div "Deal Stage Updated Triggers when a deal stage is updated in HubSpot CRM" at bounding box center [854, 488] width 541 height 72
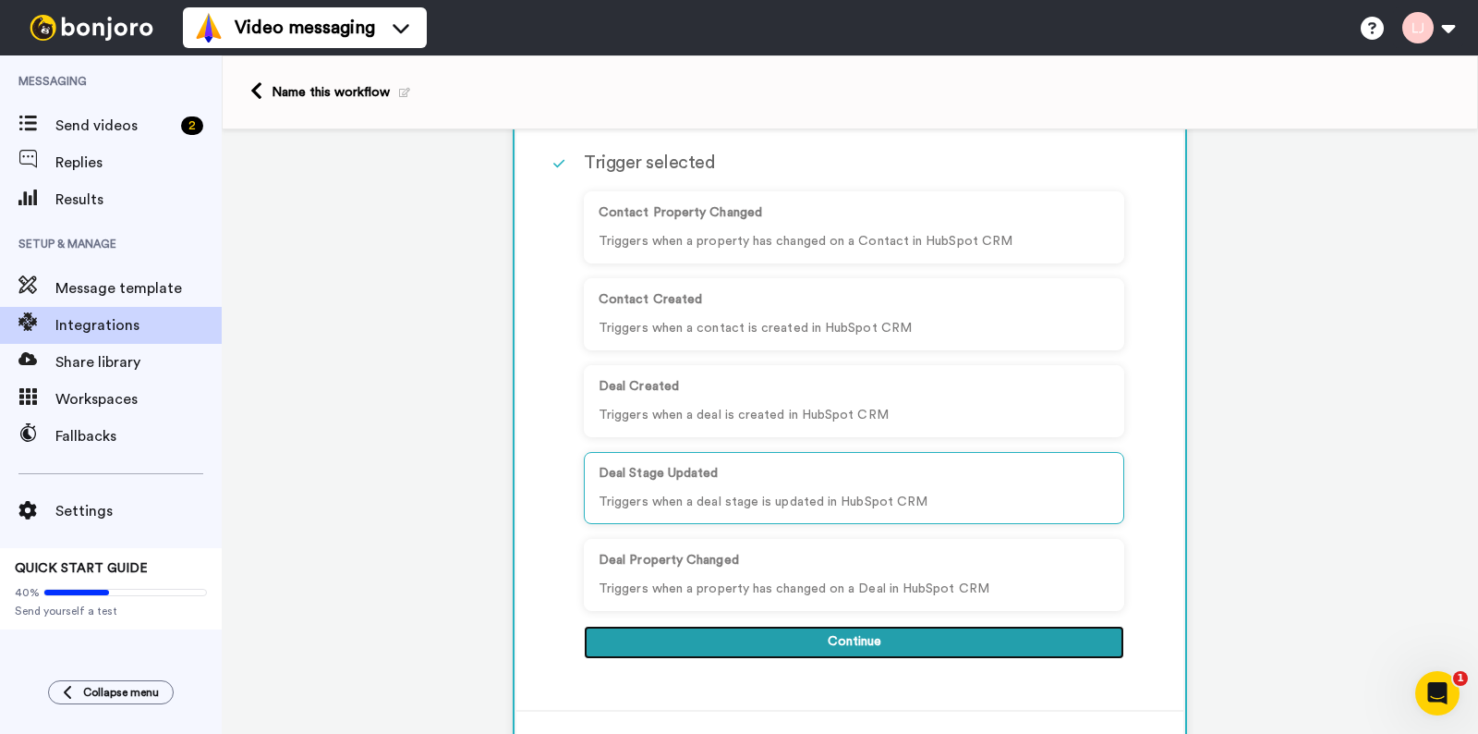
click at [913, 634] on button "Continue" at bounding box center [854, 642] width 541 height 33
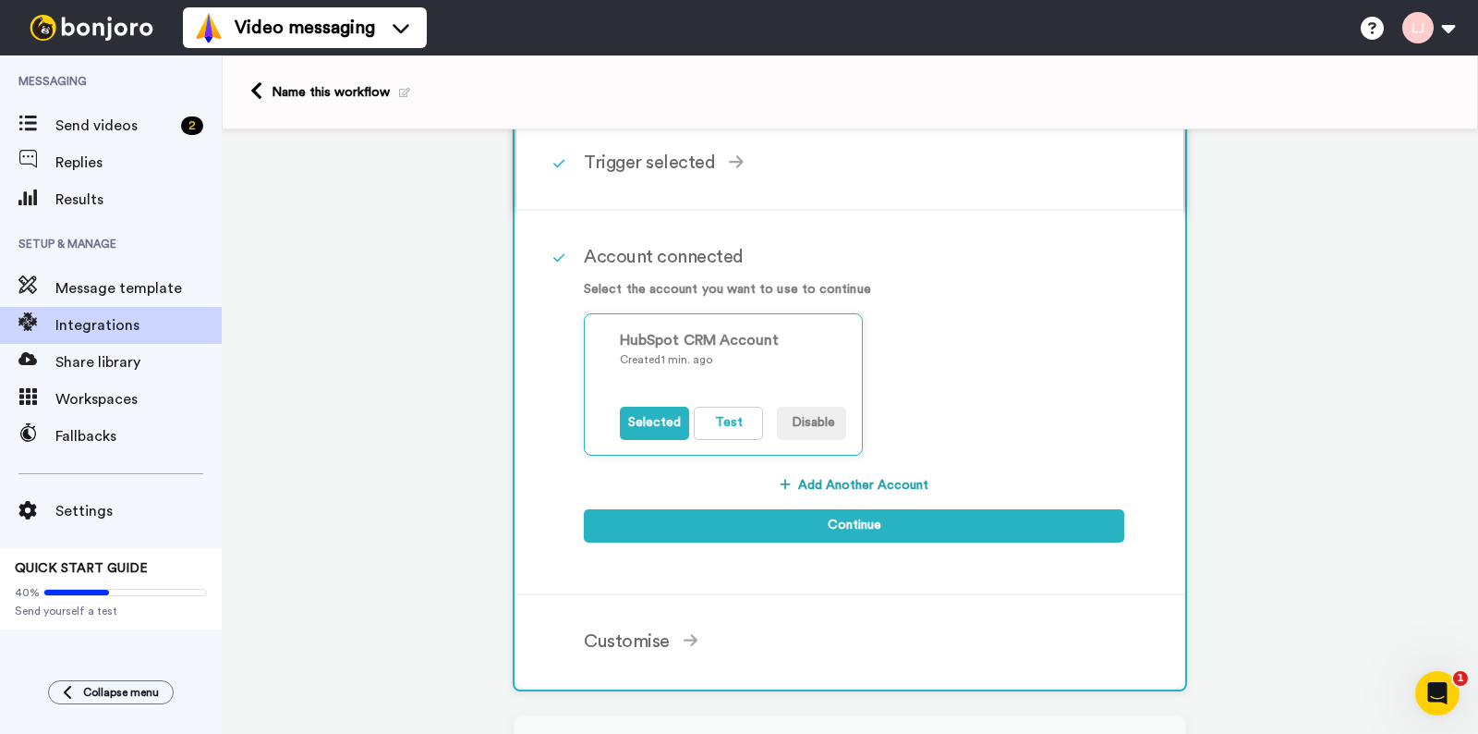
click at [602, 168] on div "Trigger selected" at bounding box center [854, 163] width 541 height 28
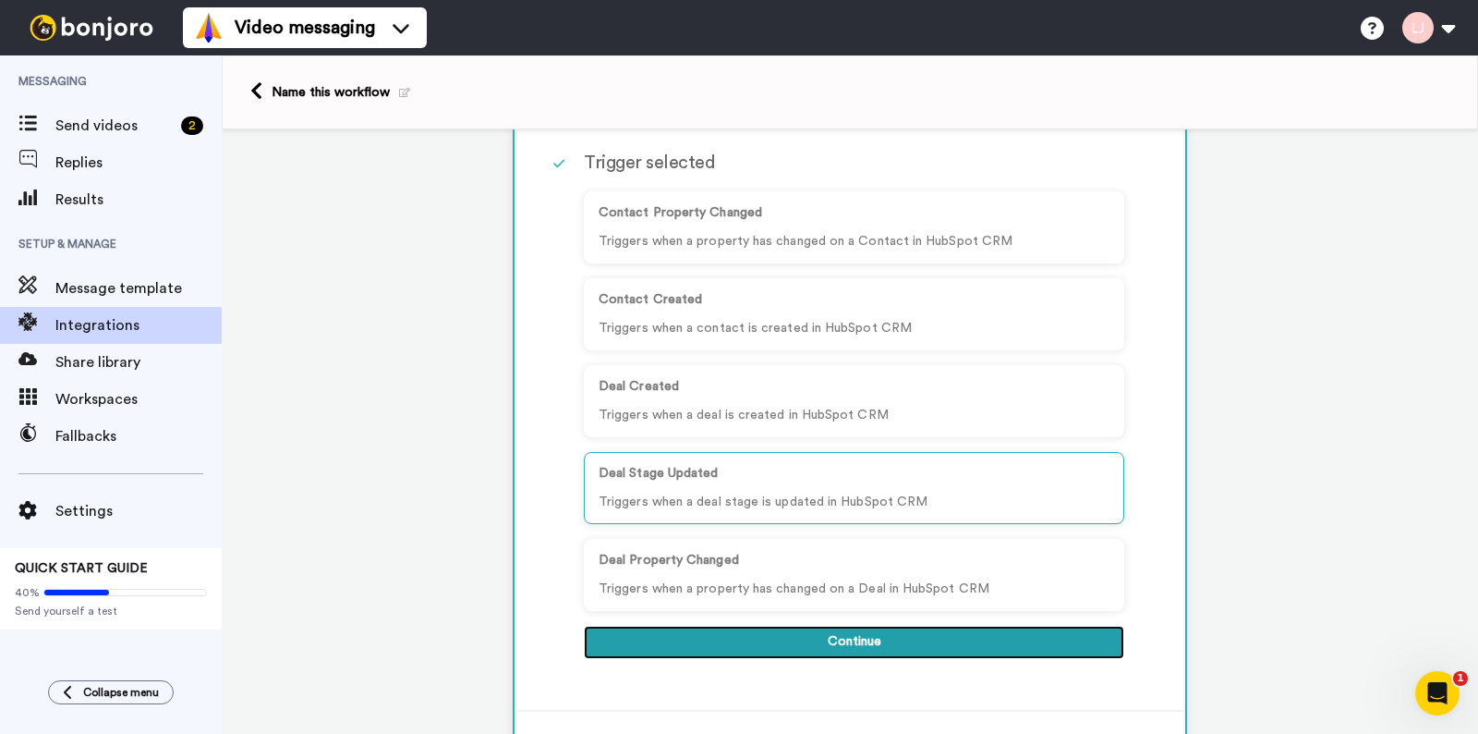
click at [872, 643] on button "Continue" at bounding box center [854, 642] width 541 height 33
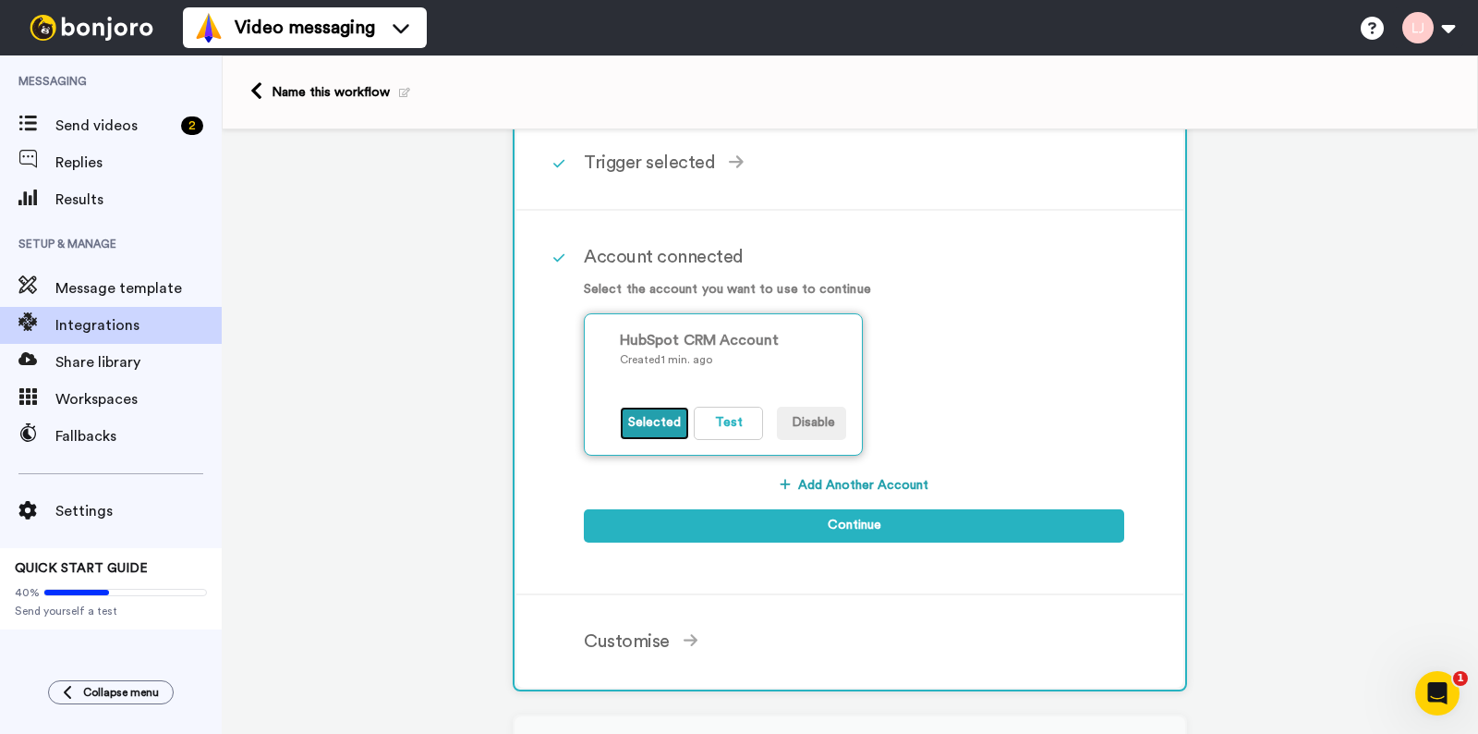
click at [636, 419] on button "Selected" at bounding box center [654, 423] width 69 height 33
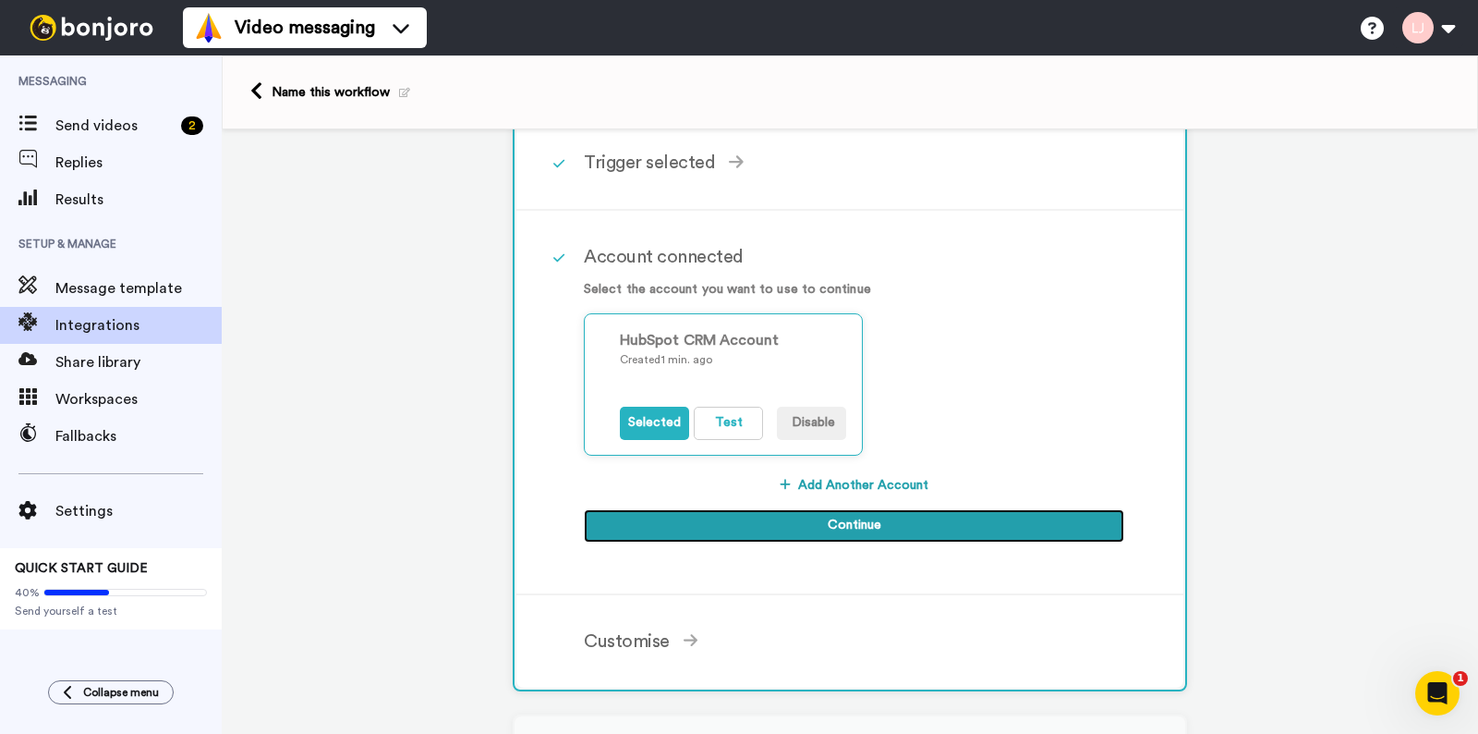
click at [808, 523] on button "Continue" at bounding box center [854, 525] width 541 height 33
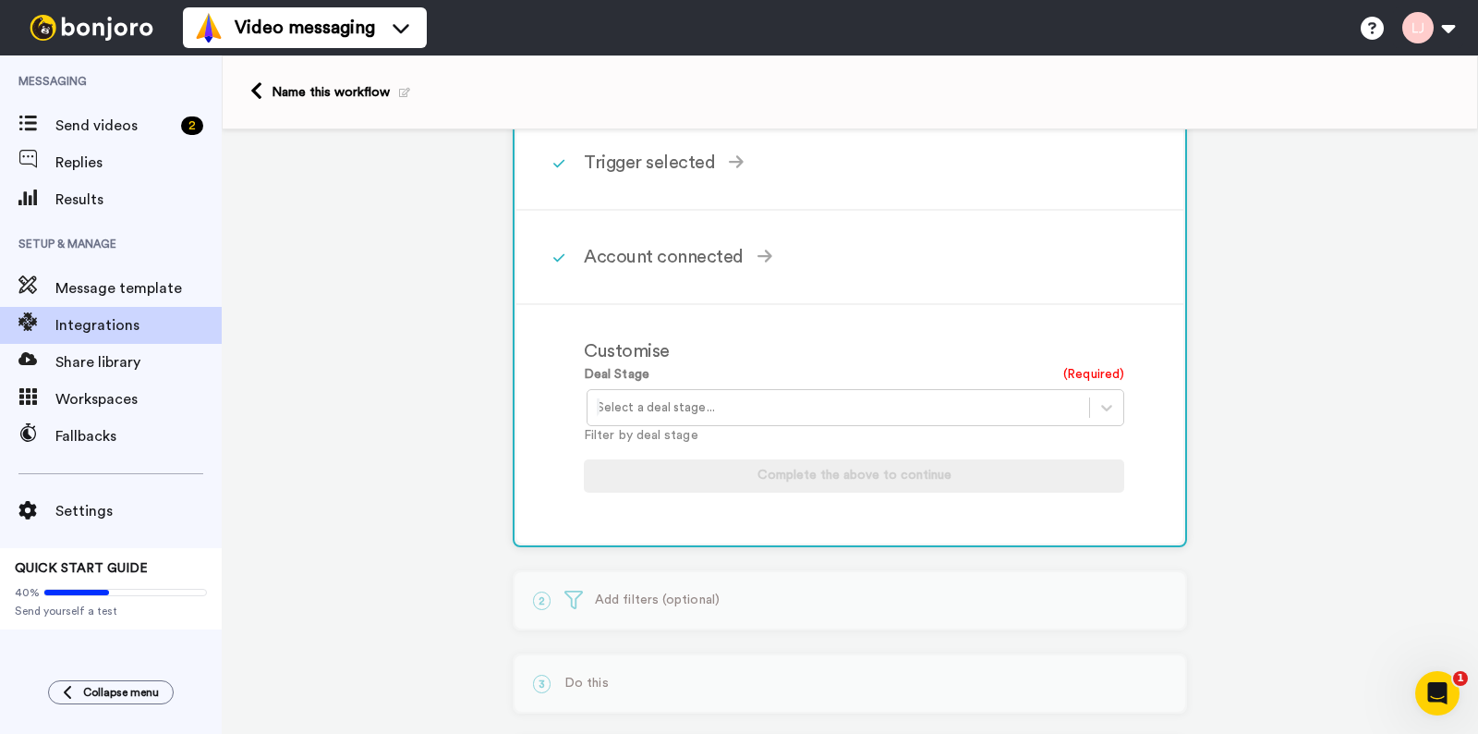
click at [686, 411] on div at bounding box center [838, 407] width 483 height 22
click at [767, 425] on div "Select a deal stage..." at bounding box center [856, 407] width 538 height 37
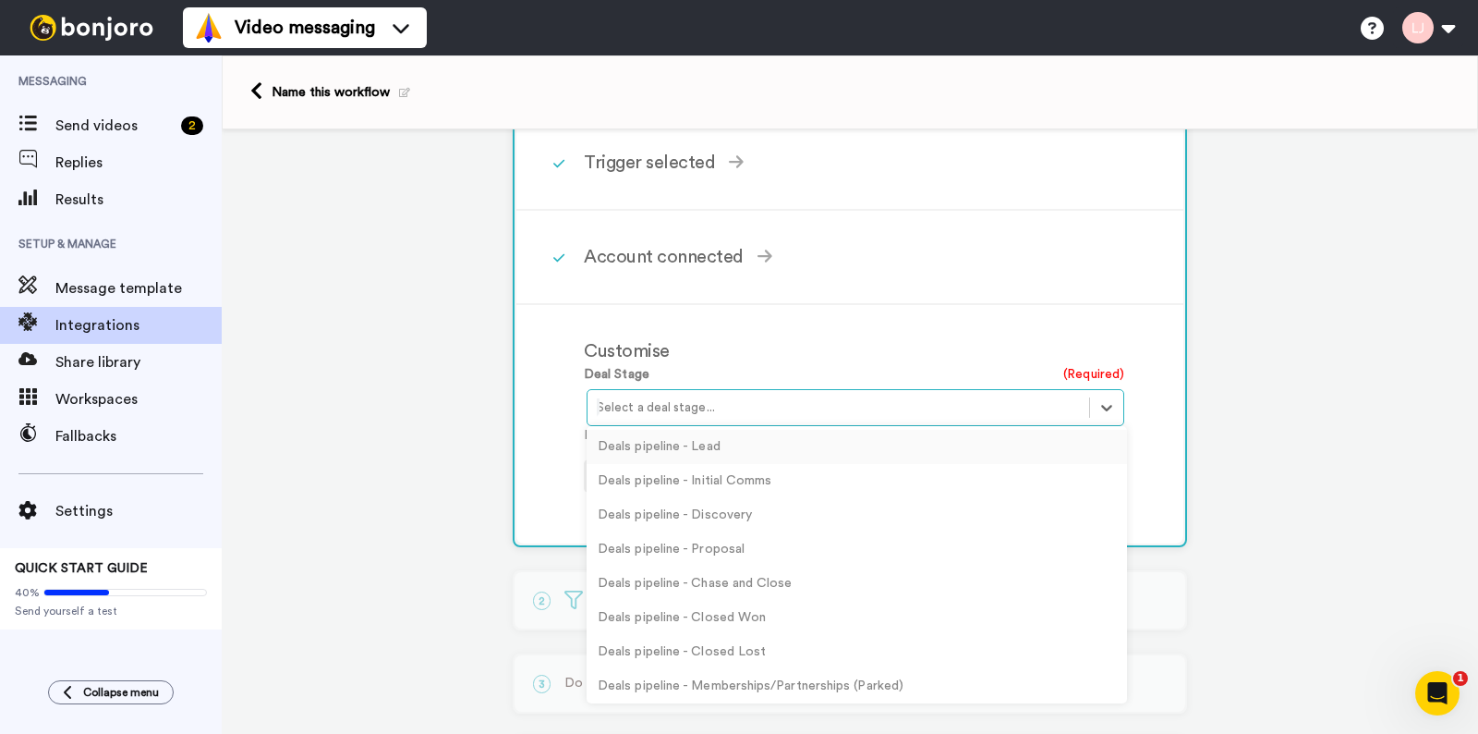
click at [1310, 371] on div "1 Deal Stage Updated HubSpot CRM Service selected ActiveCampaign AWeber Bonjoro…" at bounding box center [850, 431] width 1257 height 989
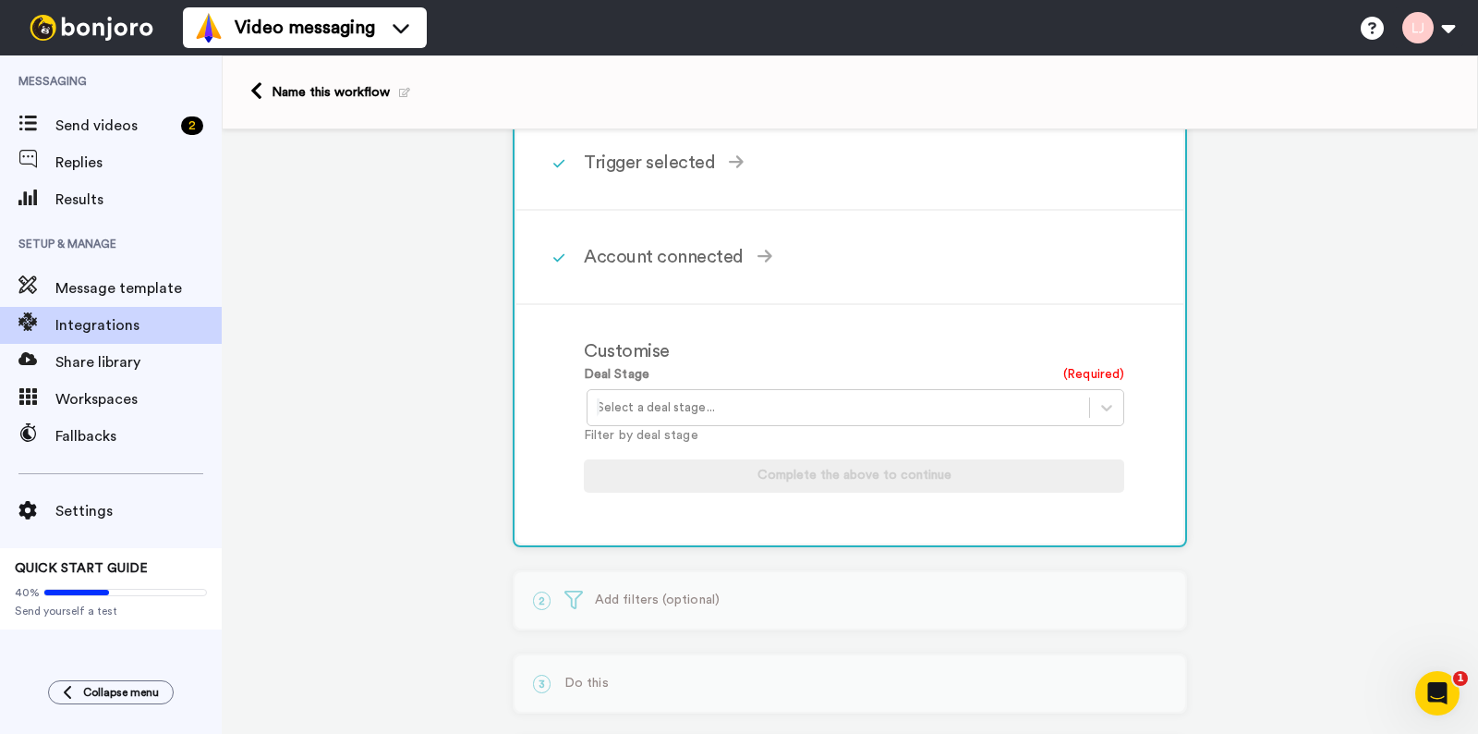
click at [1040, 398] on div at bounding box center [838, 407] width 483 height 22
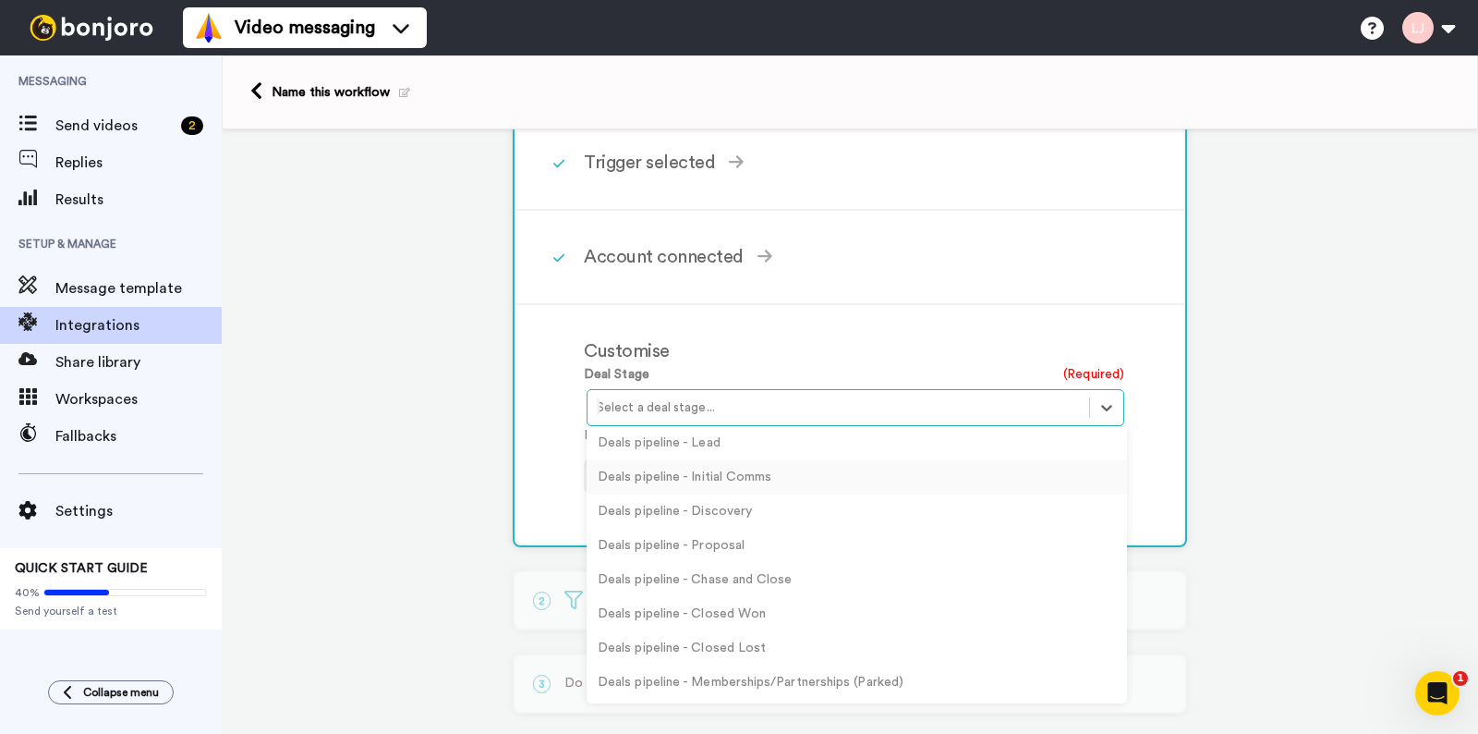
scroll to position [0, 0]
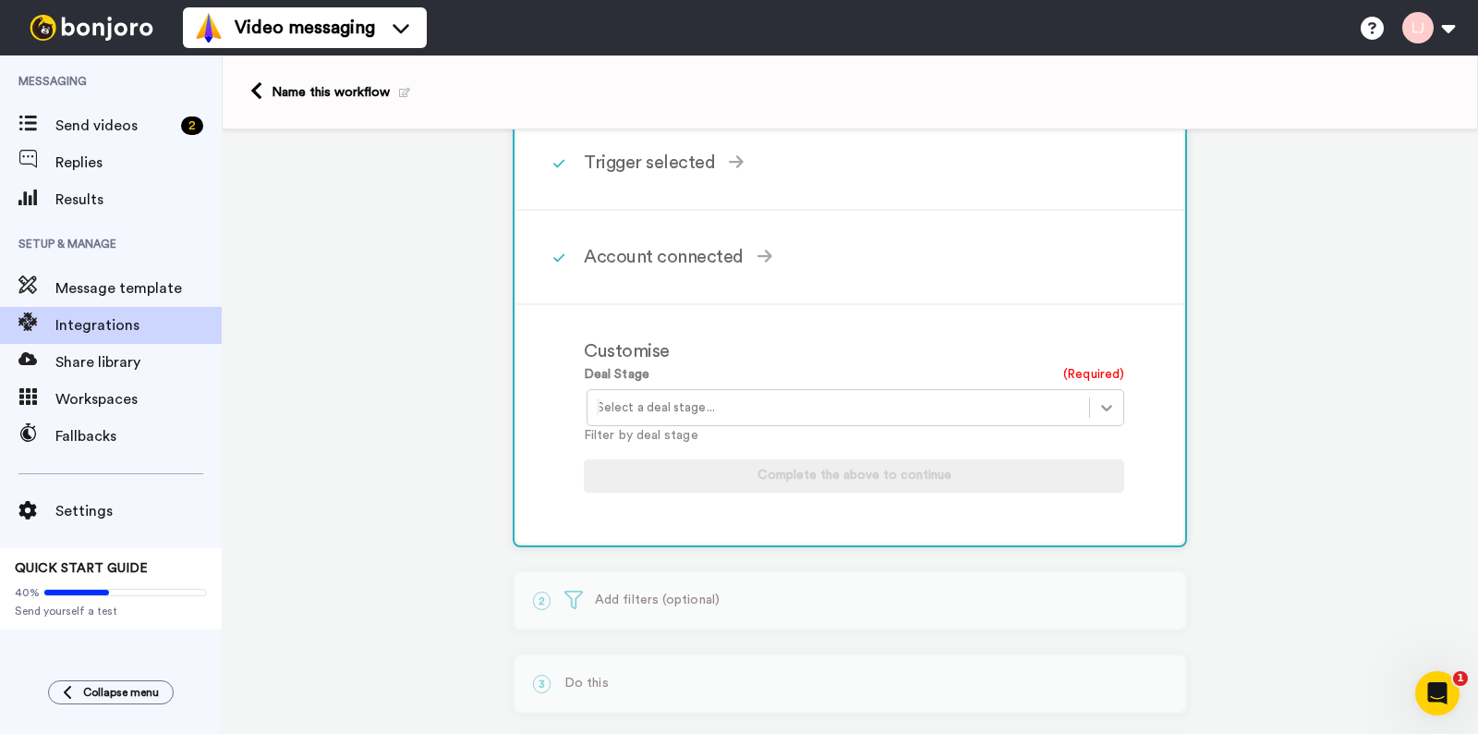
click at [1090, 420] on div at bounding box center [1106, 407] width 33 height 33
click at [1370, 391] on div "1 Deal Stage Updated HubSpot CRM Service selected ActiveCampaign AWeber Bonjoro…" at bounding box center [850, 431] width 1257 height 989
